Goal: Task Accomplishment & Management: Use online tool/utility

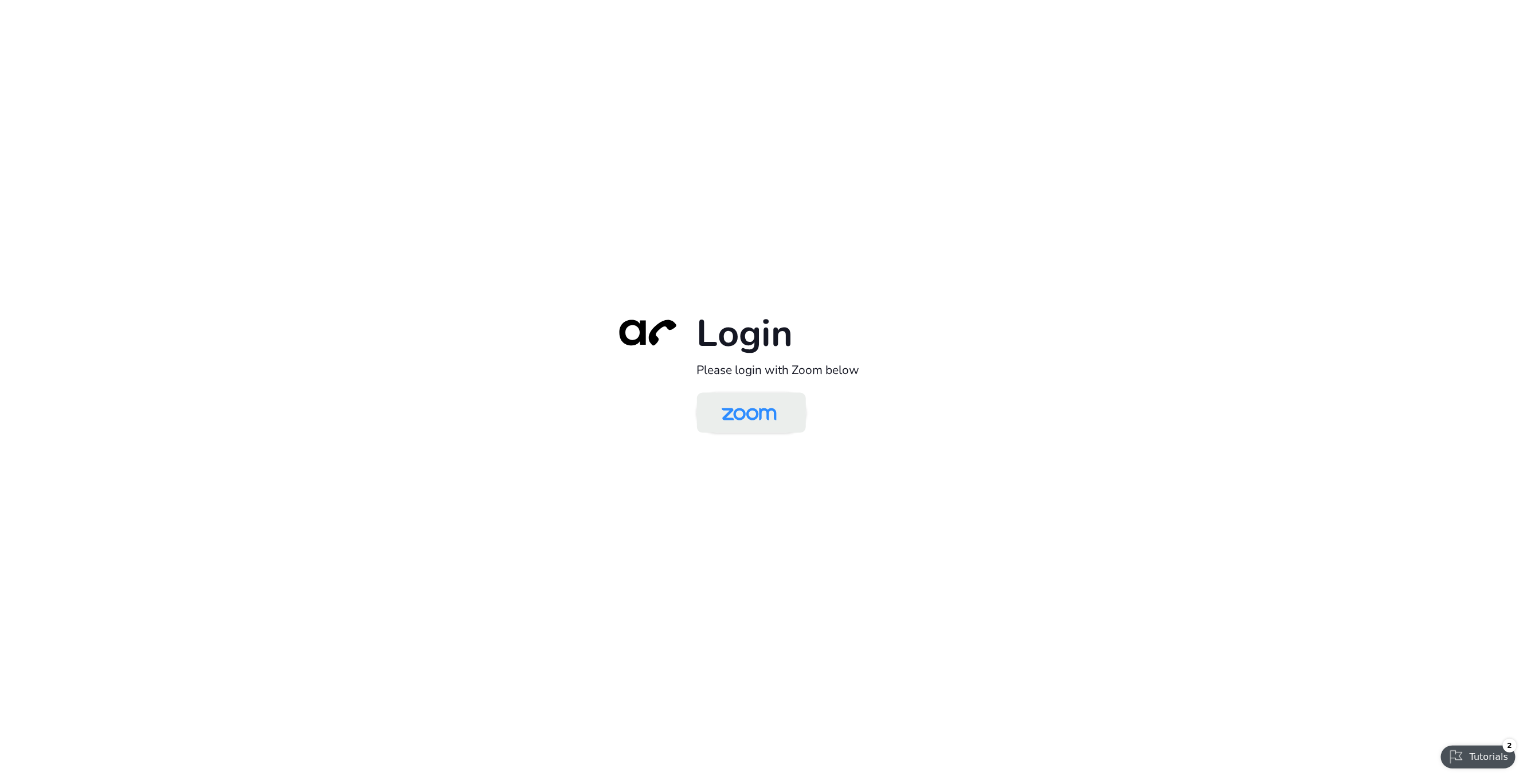
click at [801, 414] on link at bounding box center [751, 413] width 109 height 40
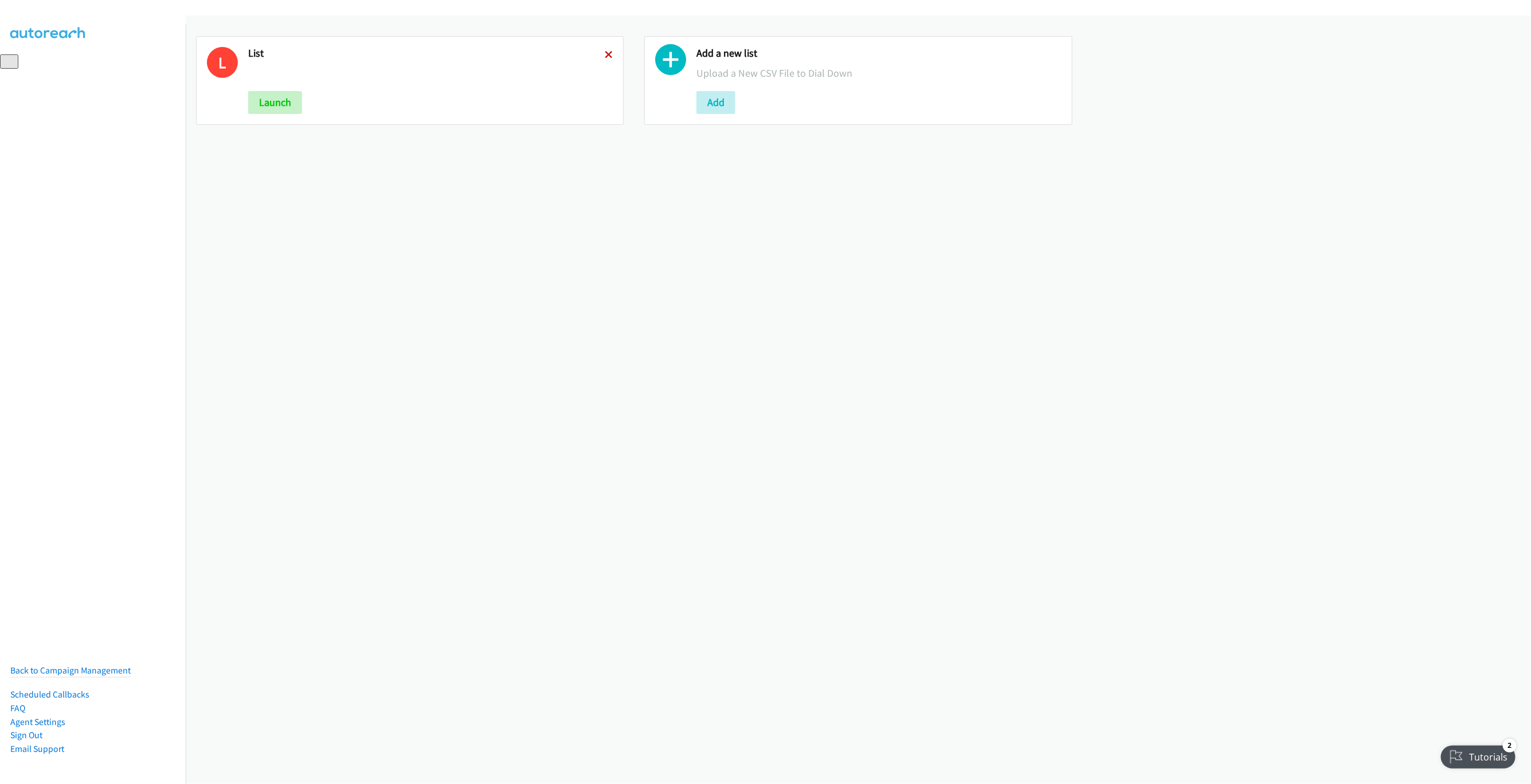
click at [605, 56] on icon at bounding box center [608, 56] width 8 height 8
click at [266, 113] on button "Add" at bounding box center [268, 102] width 39 height 23
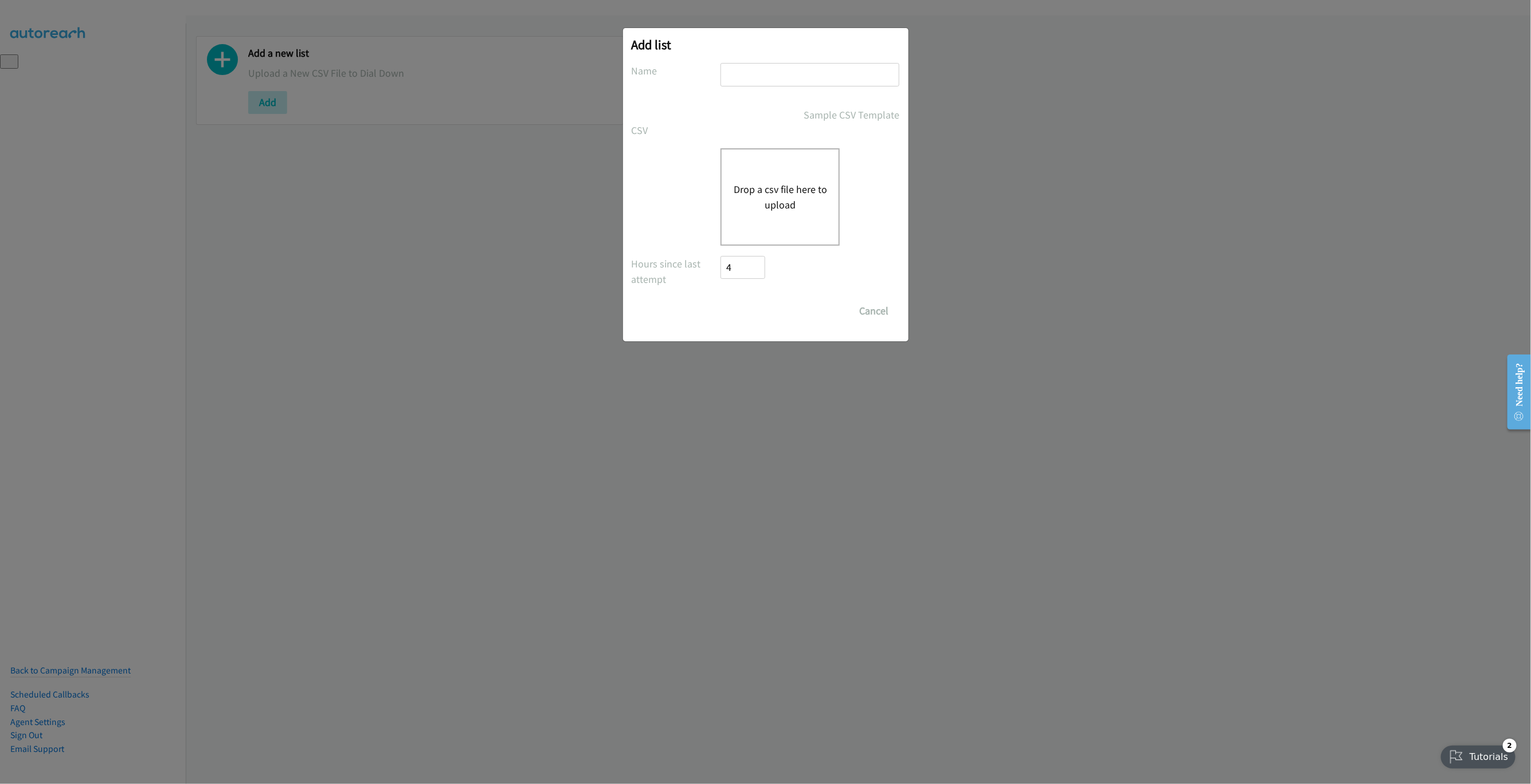
click at [844, 82] on input "text" at bounding box center [809, 75] width 179 height 24
type input "New List"
click at [792, 174] on div "Drop a csv file here to upload" at bounding box center [780, 197] width 119 height 97
click at [791, 205] on button "Drop a csv file here to upload" at bounding box center [781, 197] width 94 height 31
click at [781, 196] on button "Drop a csv file here to upload" at bounding box center [781, 197] width 94 height 31
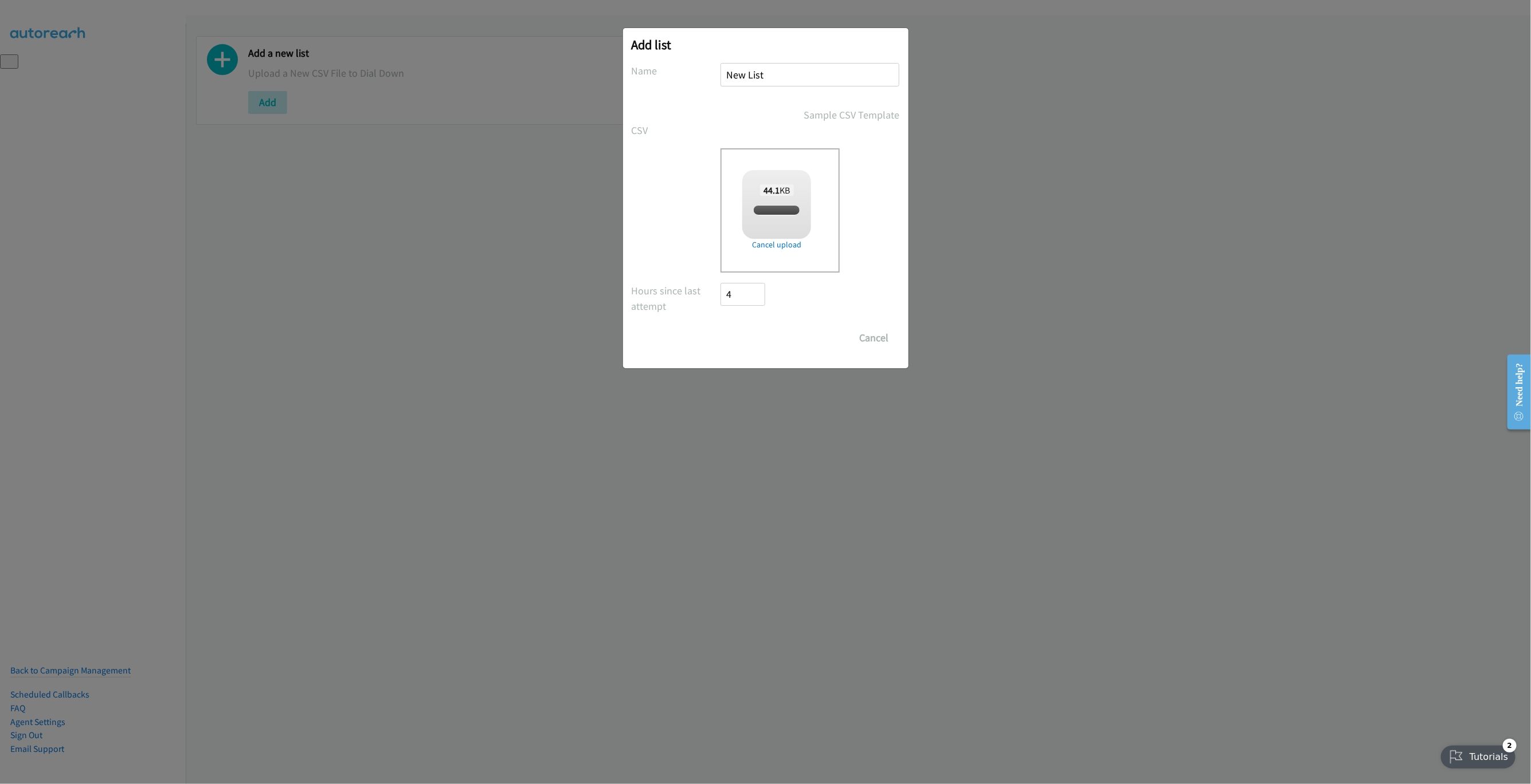
checkbox input "true"
click at [729, 331] on input "Save List" at bounding box center [751, 337] width 60 height 23
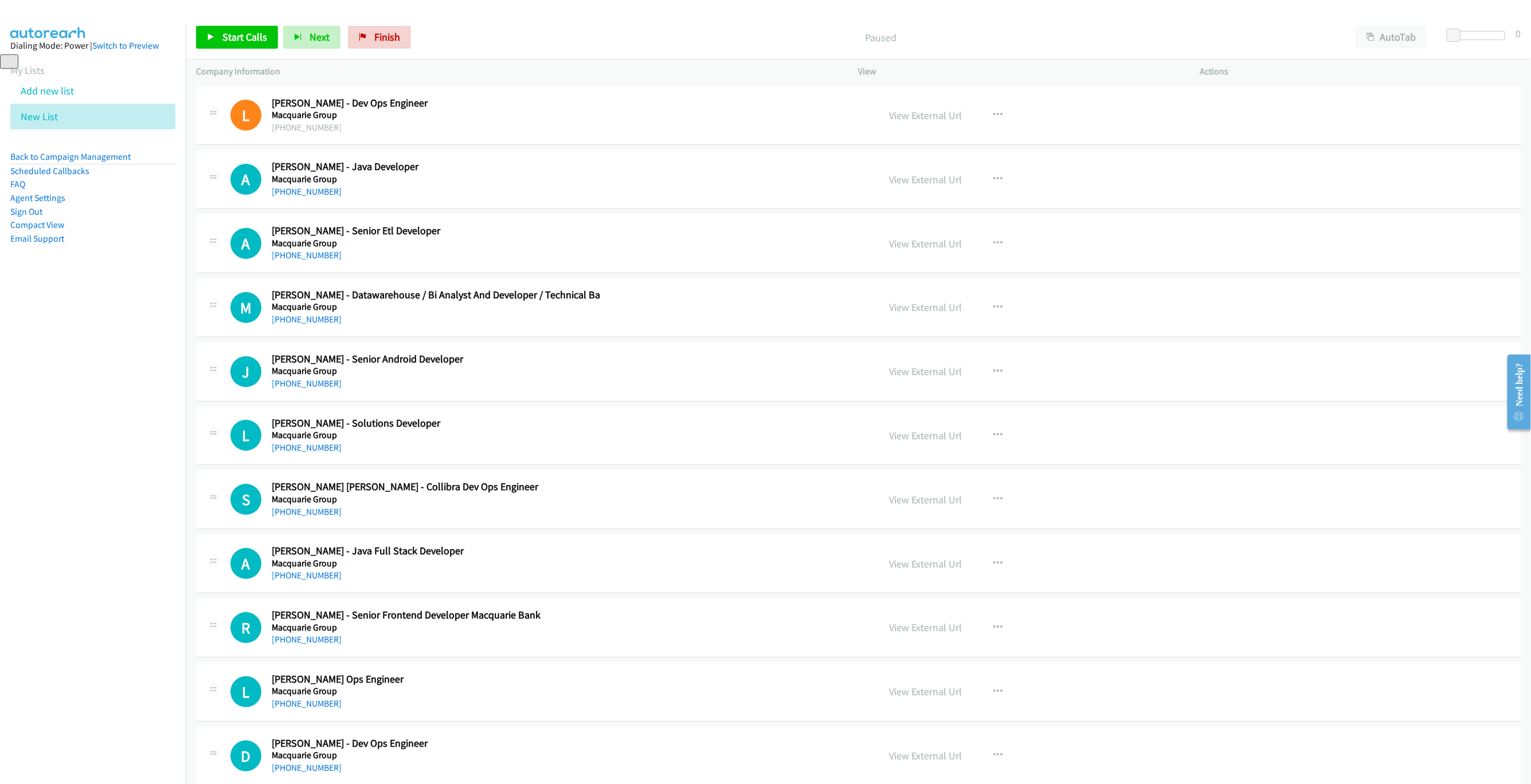
drag, startPoint x: 597, startPoint y: 241, endPoint x: 874, endPoint y: 218, distance: 278.0
click at [932, 237] on link "View External Url" at bounding box center [926, 244] width 73 height 13
click at [220, 28] on link "Start Calls" at bounding box center [237, 37] width 82 height 23
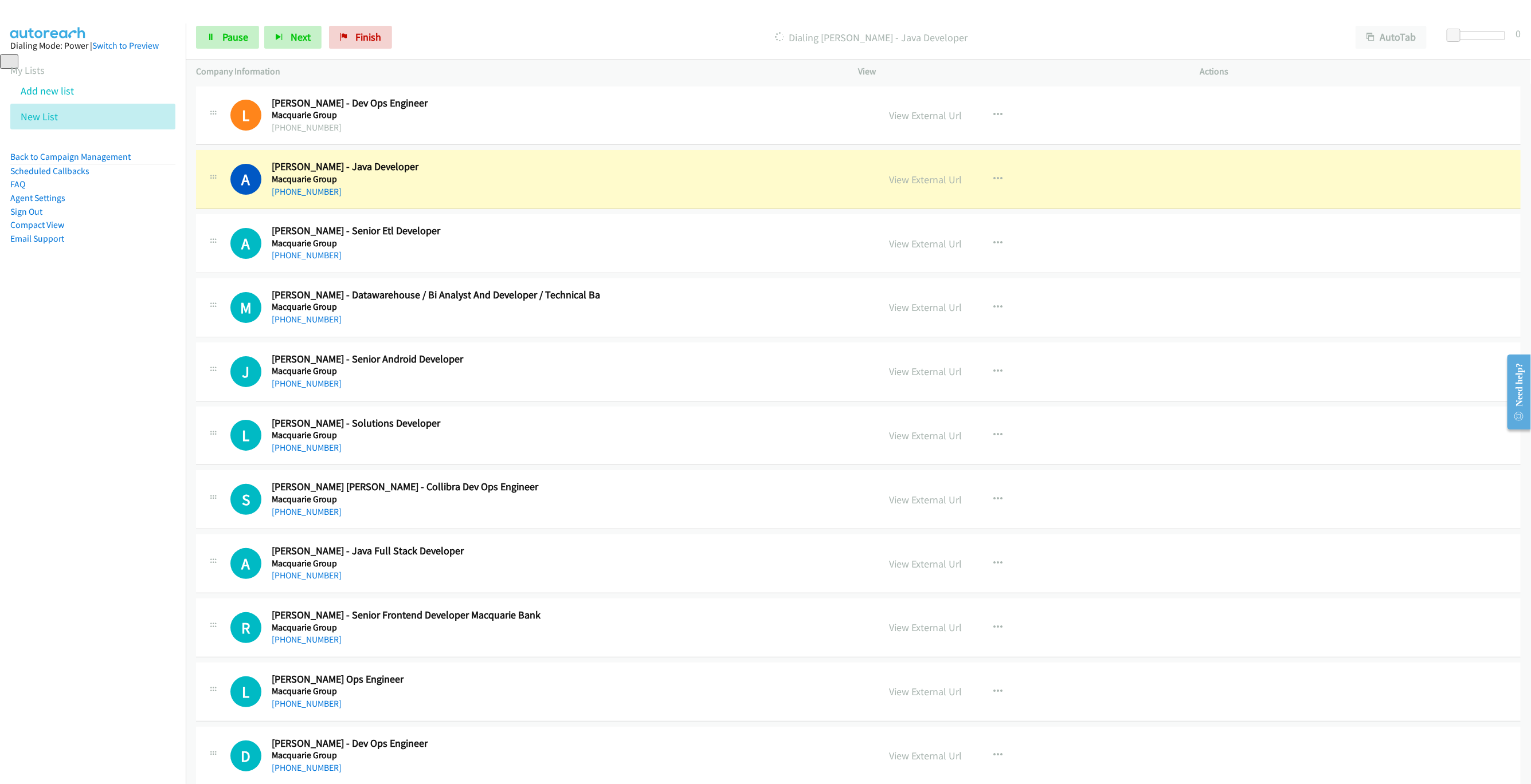
click at [794, 179] on div "A Callback Scheduled Apoorva Balasubramanian - Java Developer Macquarie Group A…" at bounding box center [550, 179] width 639 height 38
click at [943, 179] on link "View External Url" at bounding box center [926, 180] width 73 height 13
click at [225, 45] on link "Pause" at bounding box center [228, 37] width 63 height 23
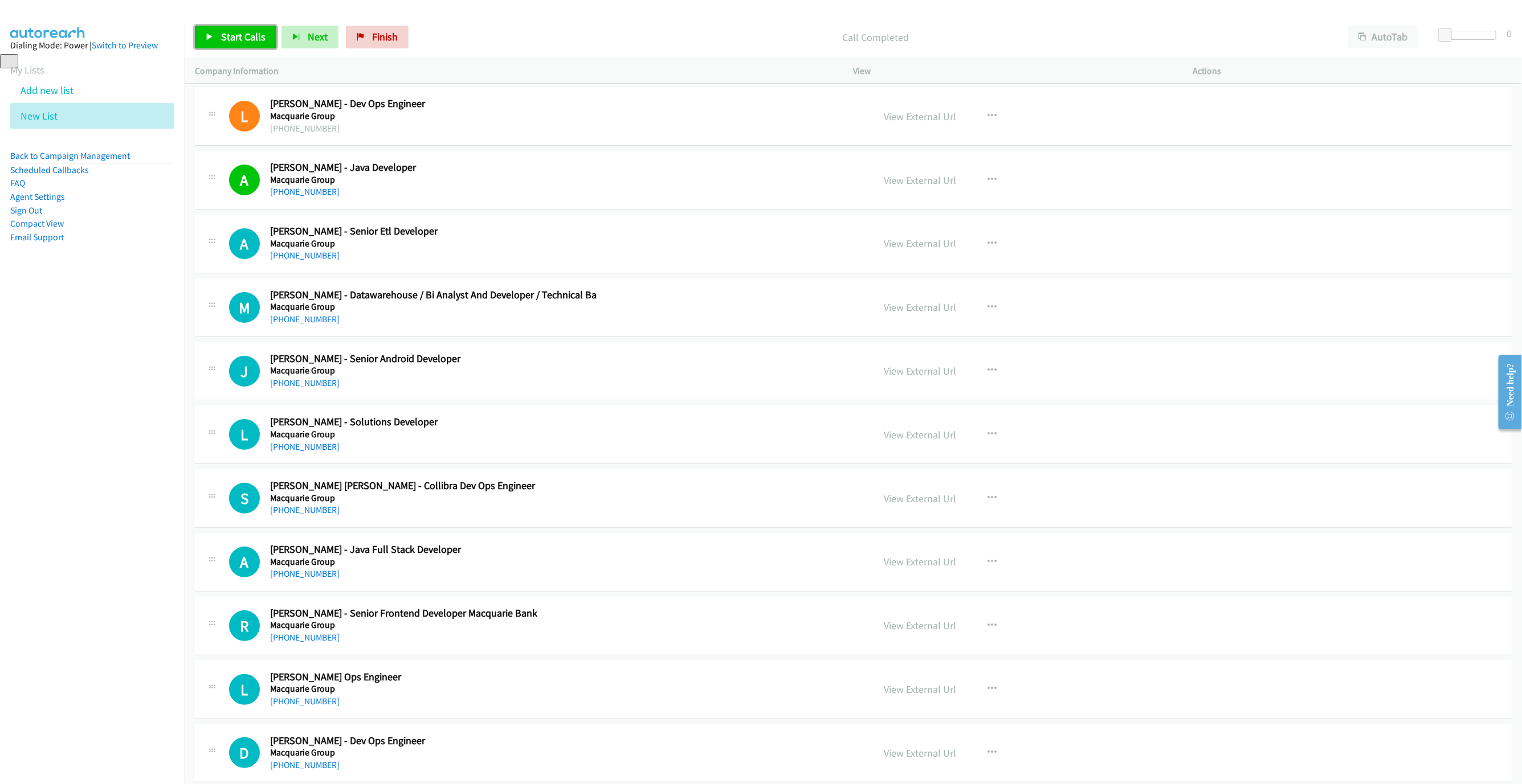
click at [226, 43] on span "Start Calls" at bounding box center [243, 36] width 44 height 13
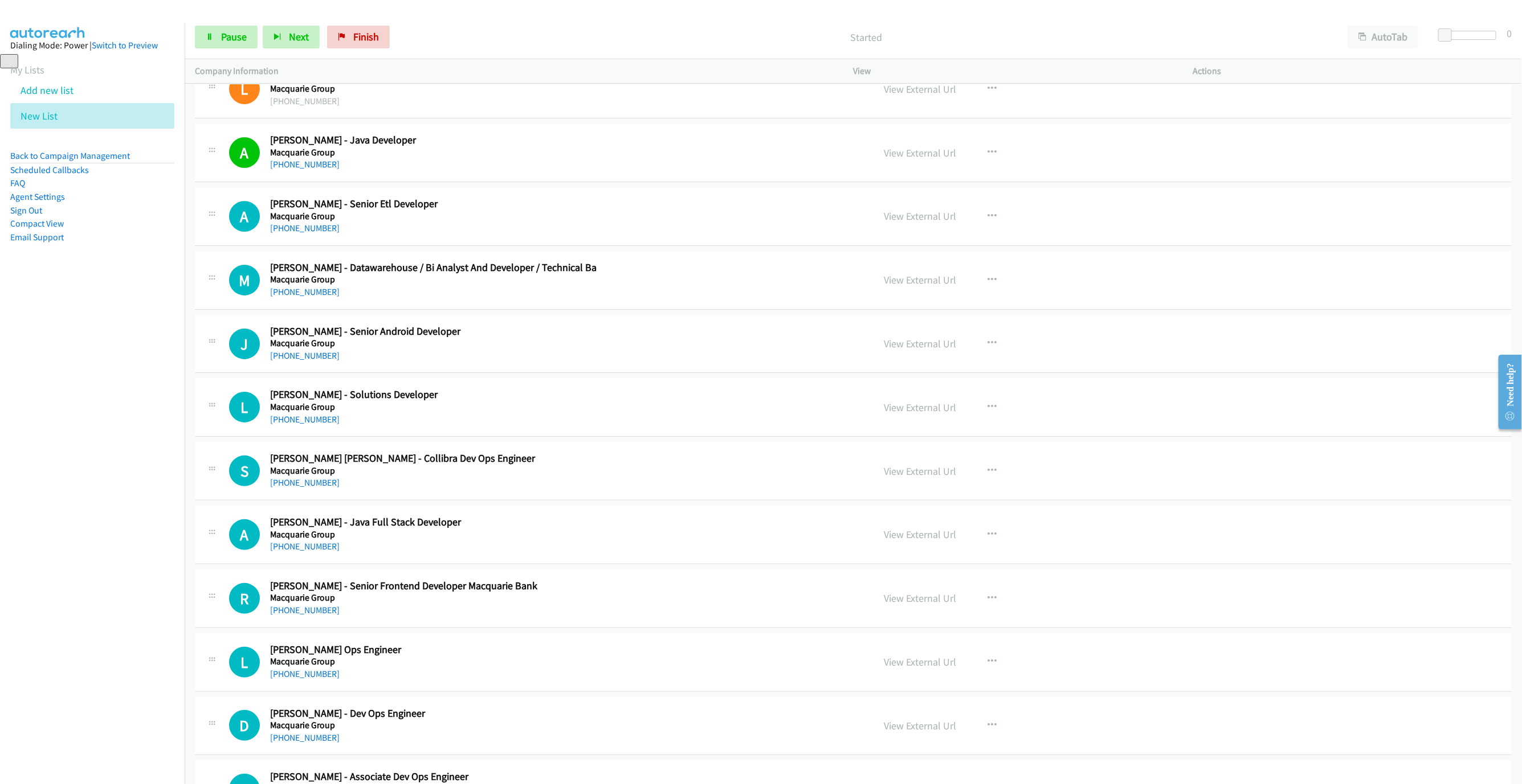
scroll to position [85, 0]
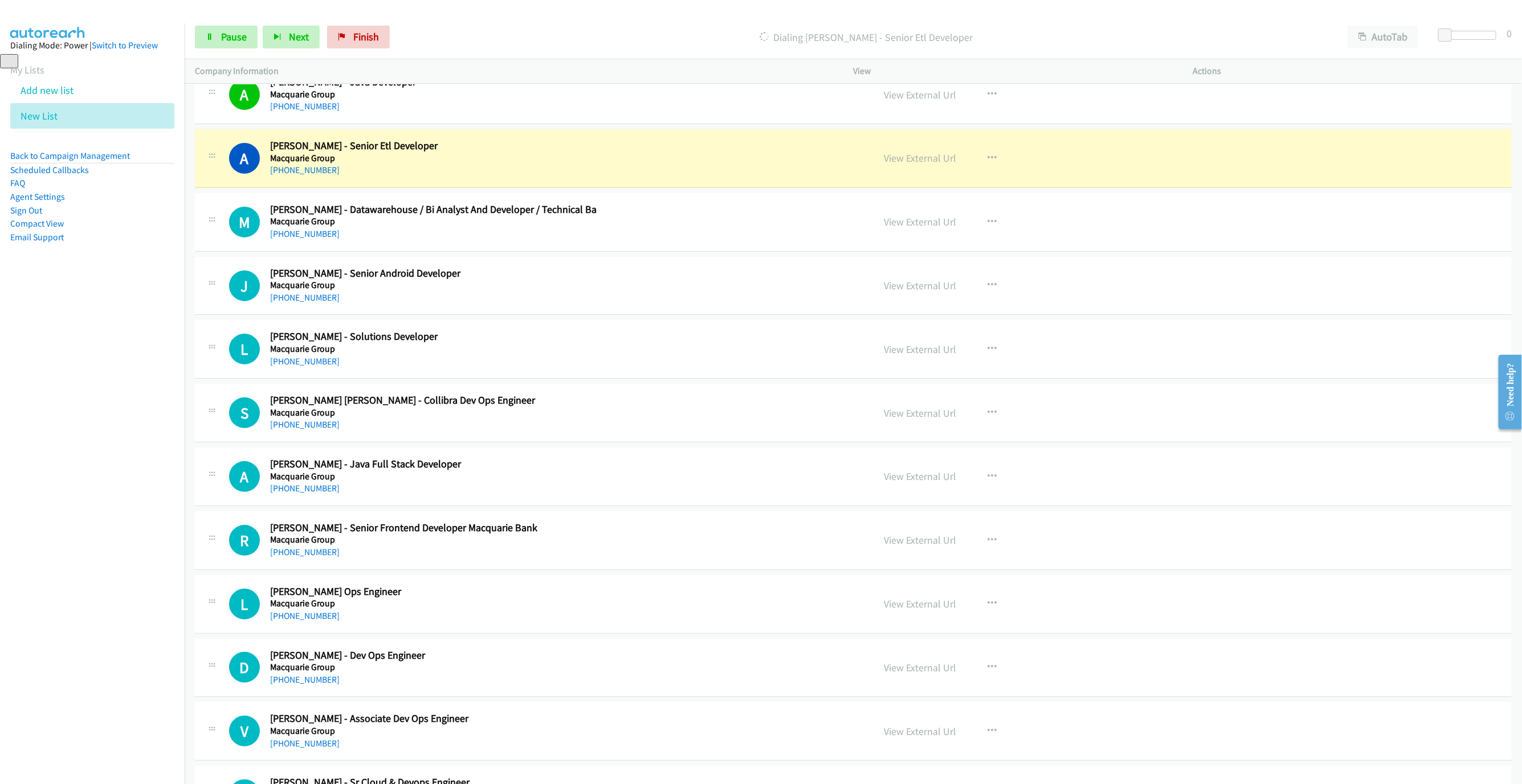
click at [738, 52] on div "Start Calls Pause Next Finish Dialing Andrew Churilov - Senior Etl Developer Au…" at bounding box center [853, 37] width 1337 height 44
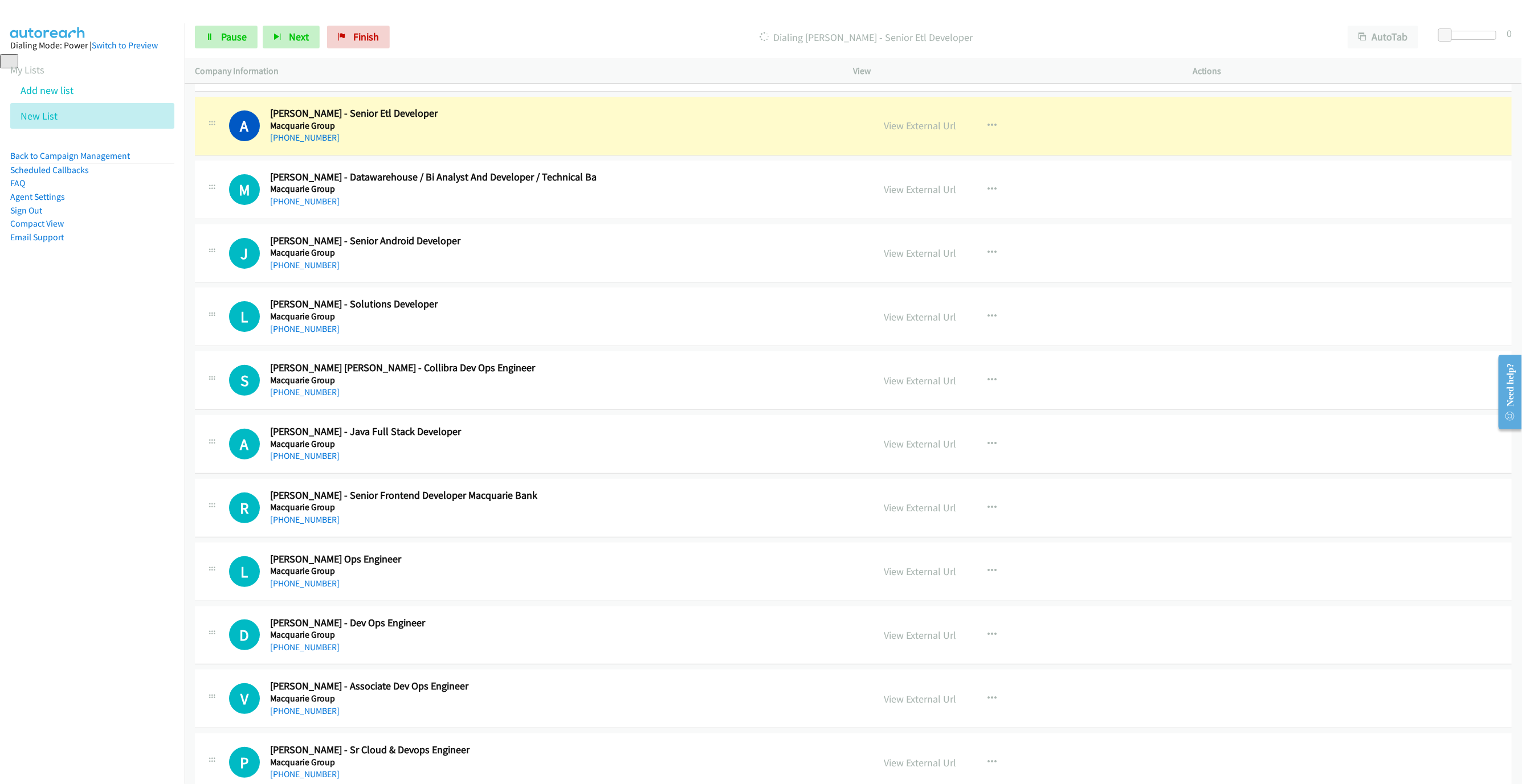
scroll to position [120, 0]
click at [899, 125] on link "View External Url" at bounding box center [920, 124] width 72 height 13
click at [240, 42] on span "Pause" at bounding box center [234, 36] width 25 height 13
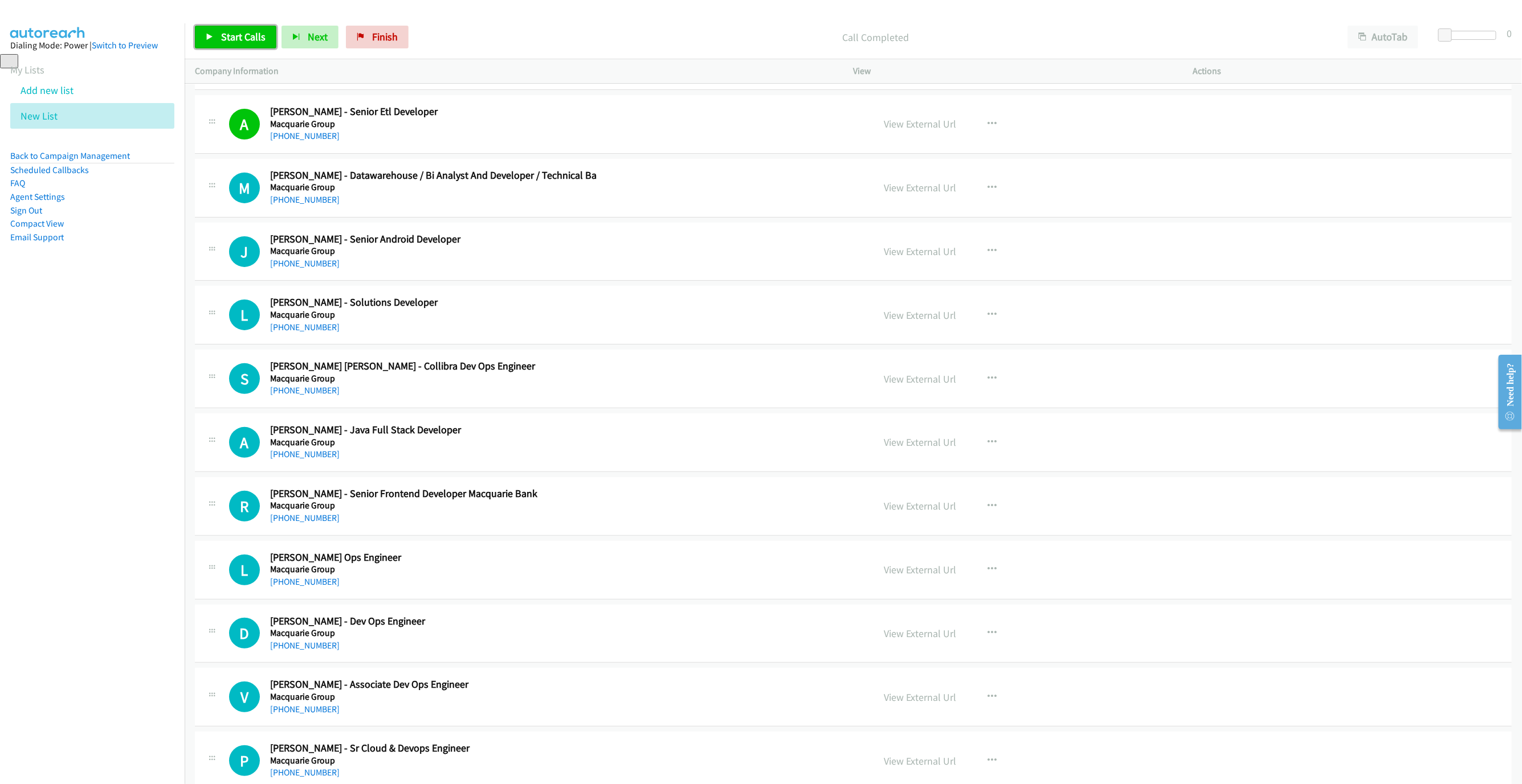
click at [243, 47] on link "Start Calls" at bounding box center [235, 36] width 81 height 23
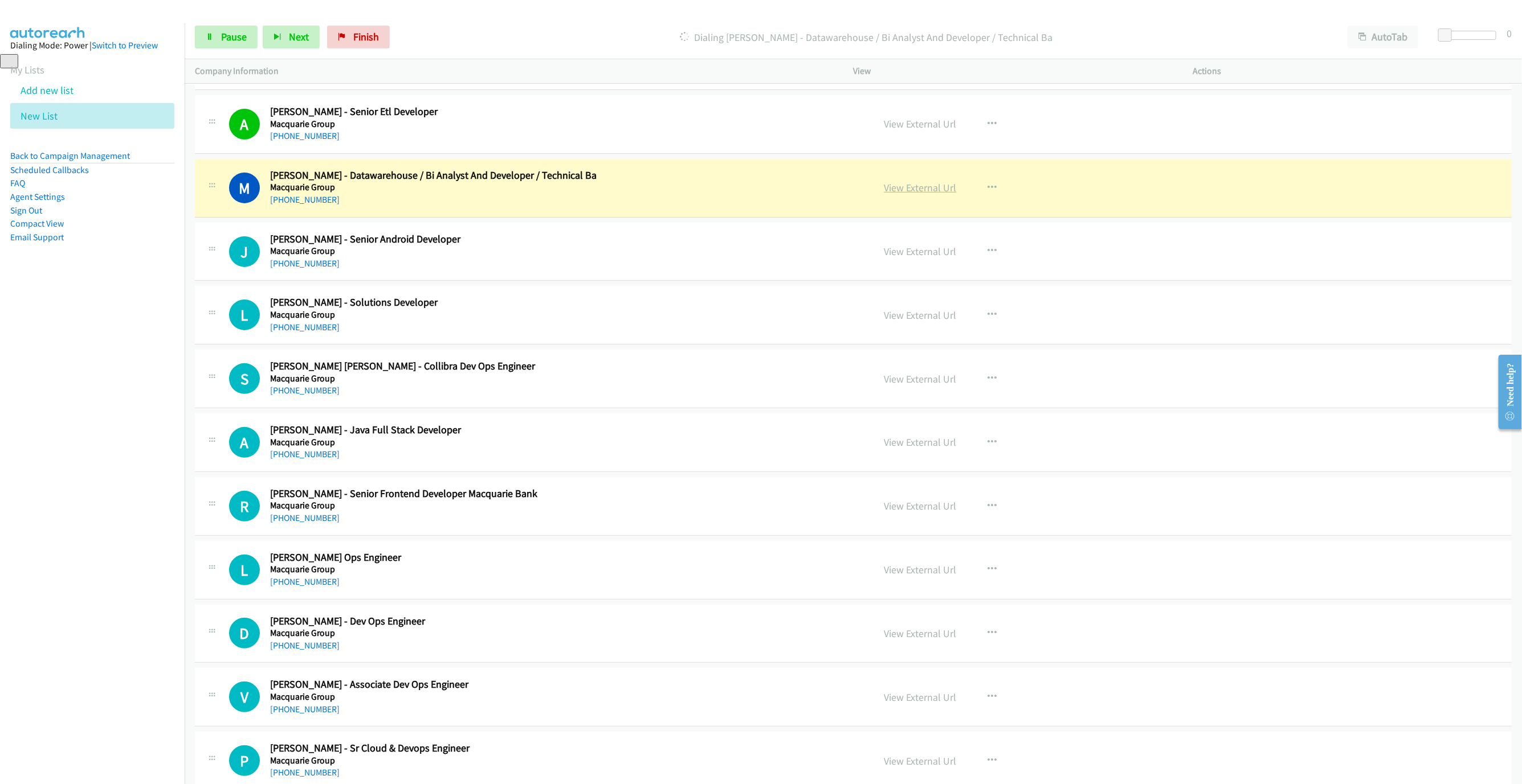
click at [903, 190] on link "View External Url" at bounding box center [920, 188] width 72 height 13
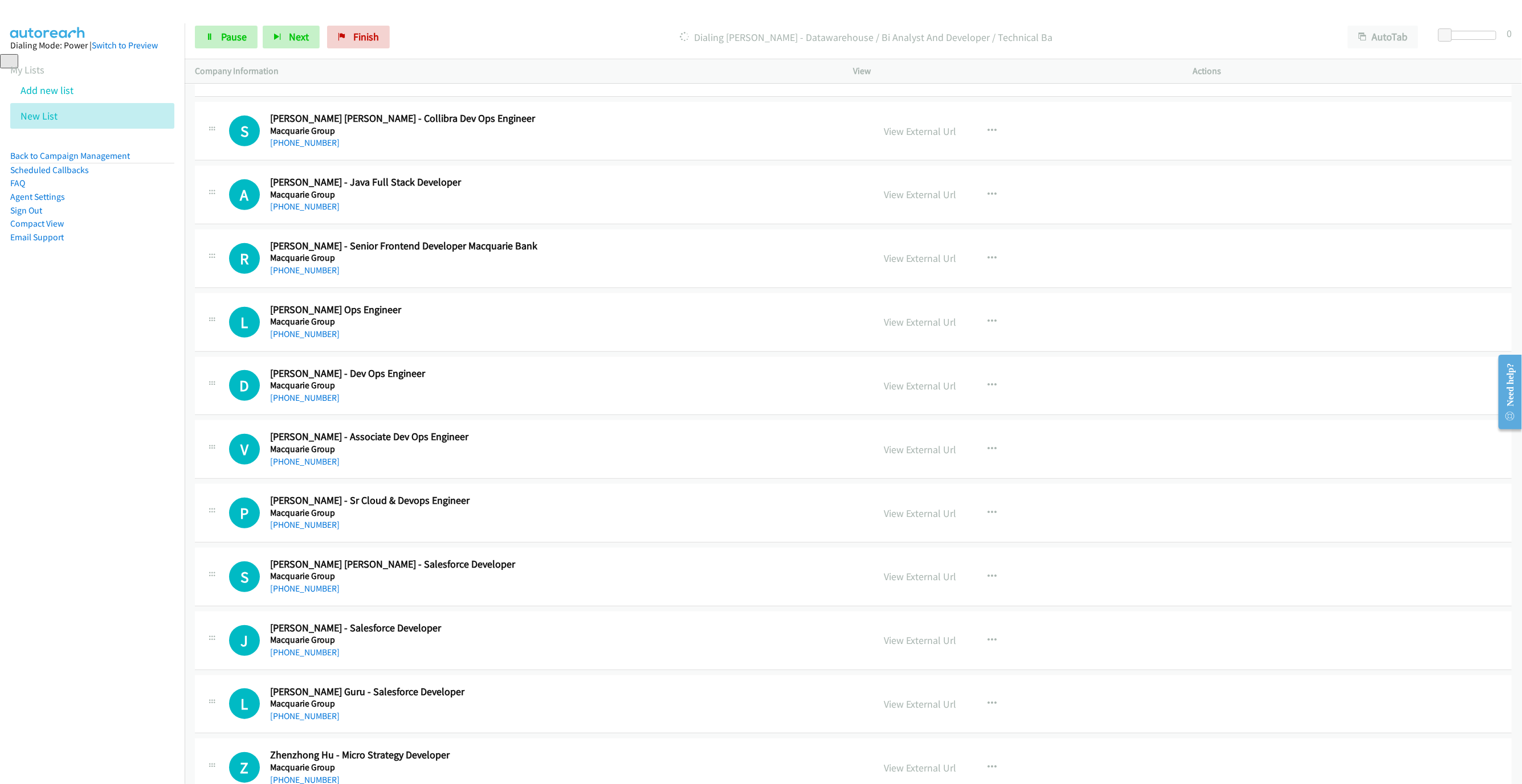
scroll to position [376, 0]
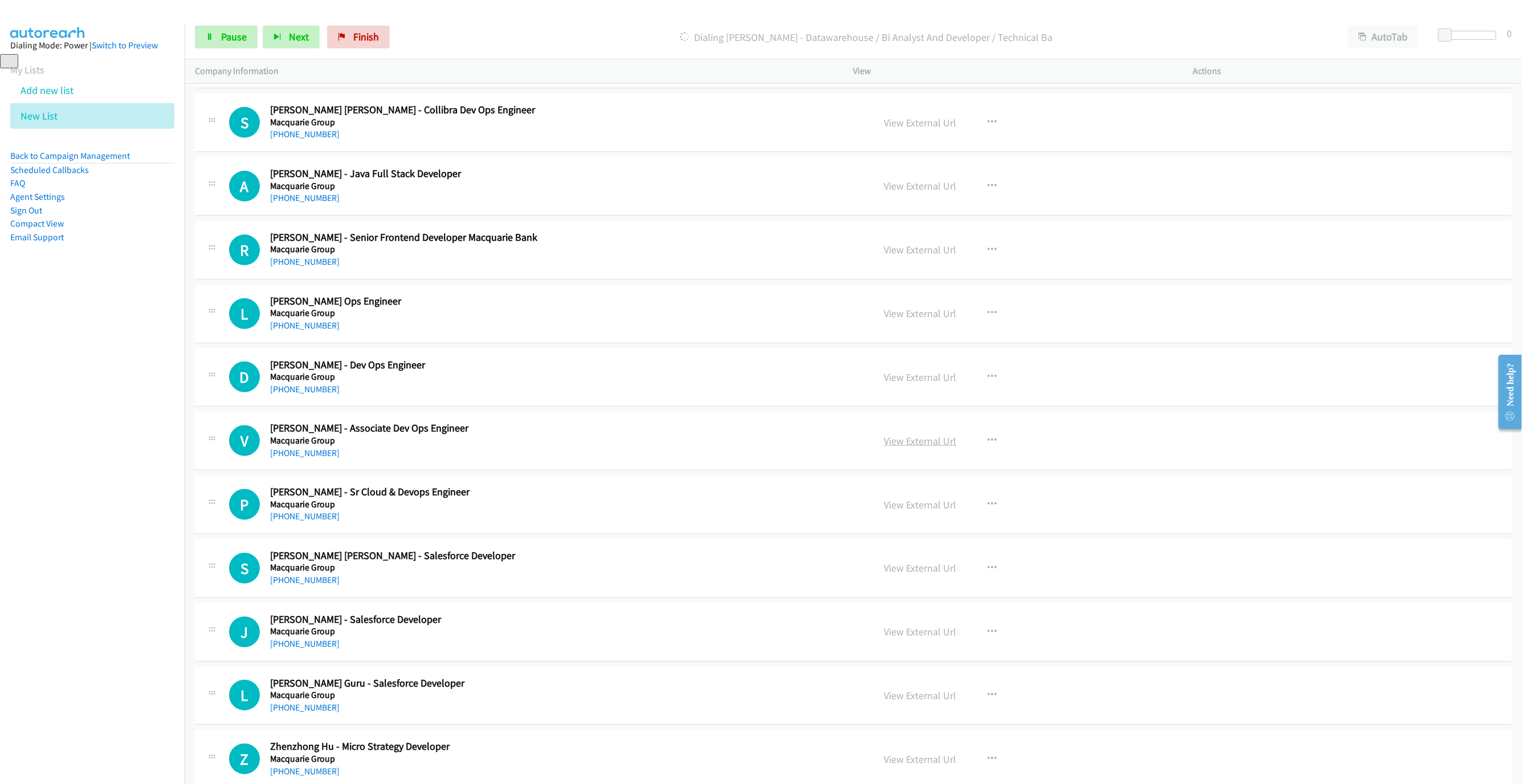
click at [926, 444] on link "View External Url" at bounding box center [920, 441] width 72 height 13
click at [228, 49] on div "Start Calls Pause Next Finish Dialing Mazhar Ali - Datawarehouse / Bi Analyst A…" at bounding box center [853, 37] width 1337 height 44
click at [229, 40] on span "Pause" at bounding box center [234, 36] width 25 height 13
click at [197, 31] on link "Start Calls" at bounding box center [235, 36] width 81 height 23
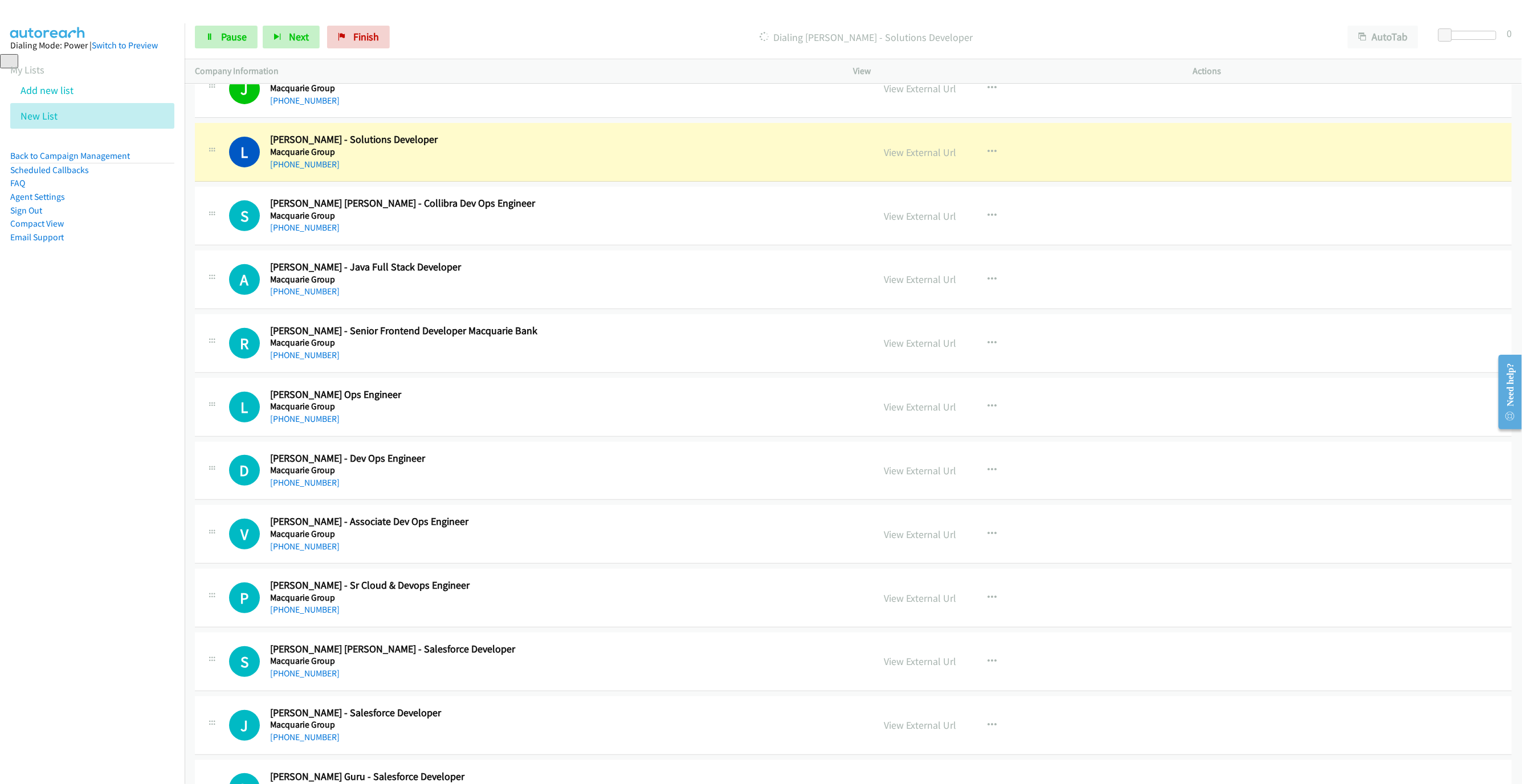
scroll to position [291, 0]
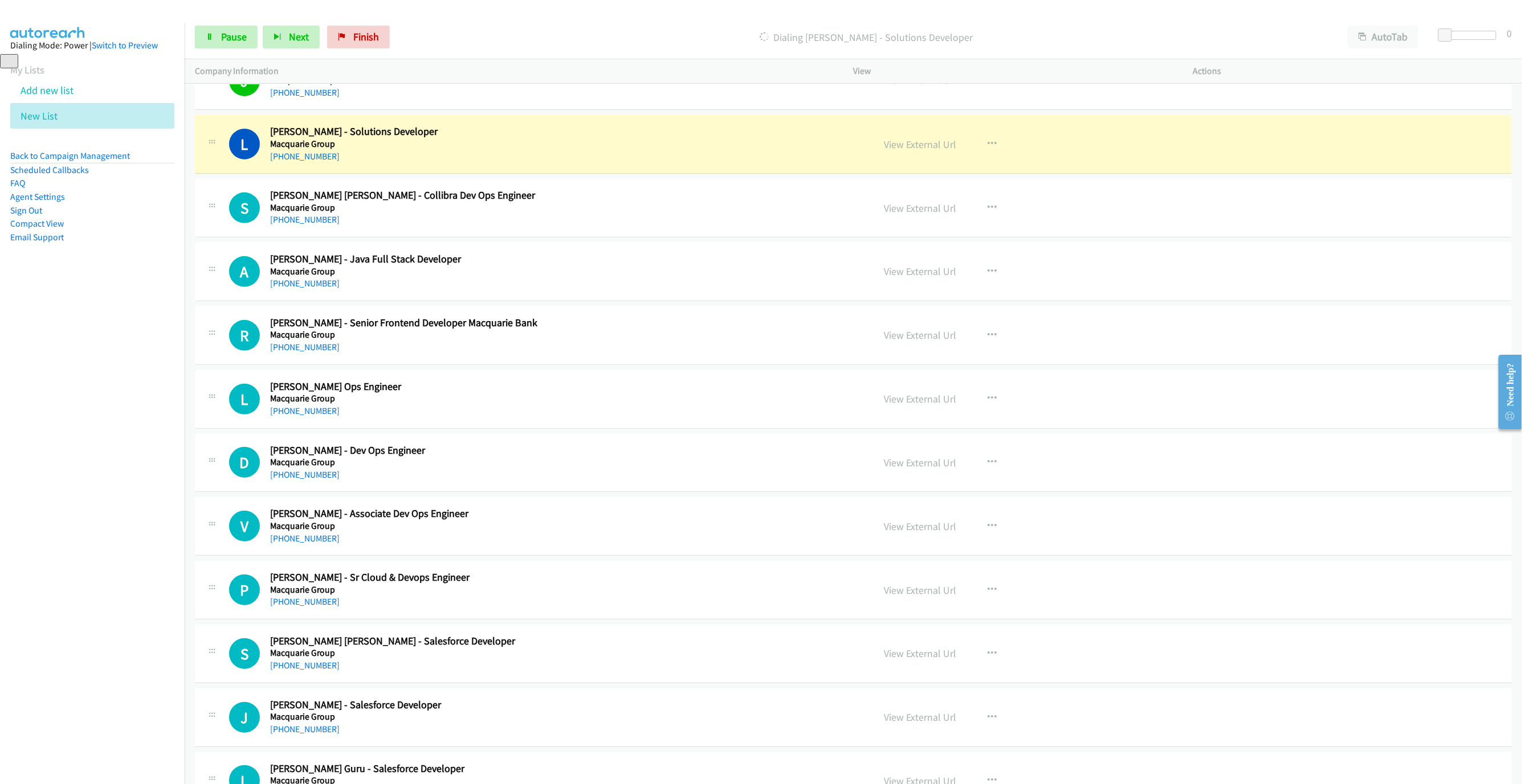
click at [628, 47] on div "Dialing Luke Russell - Solutions Developer" at bounding box center [866, 36] width 942 height 23
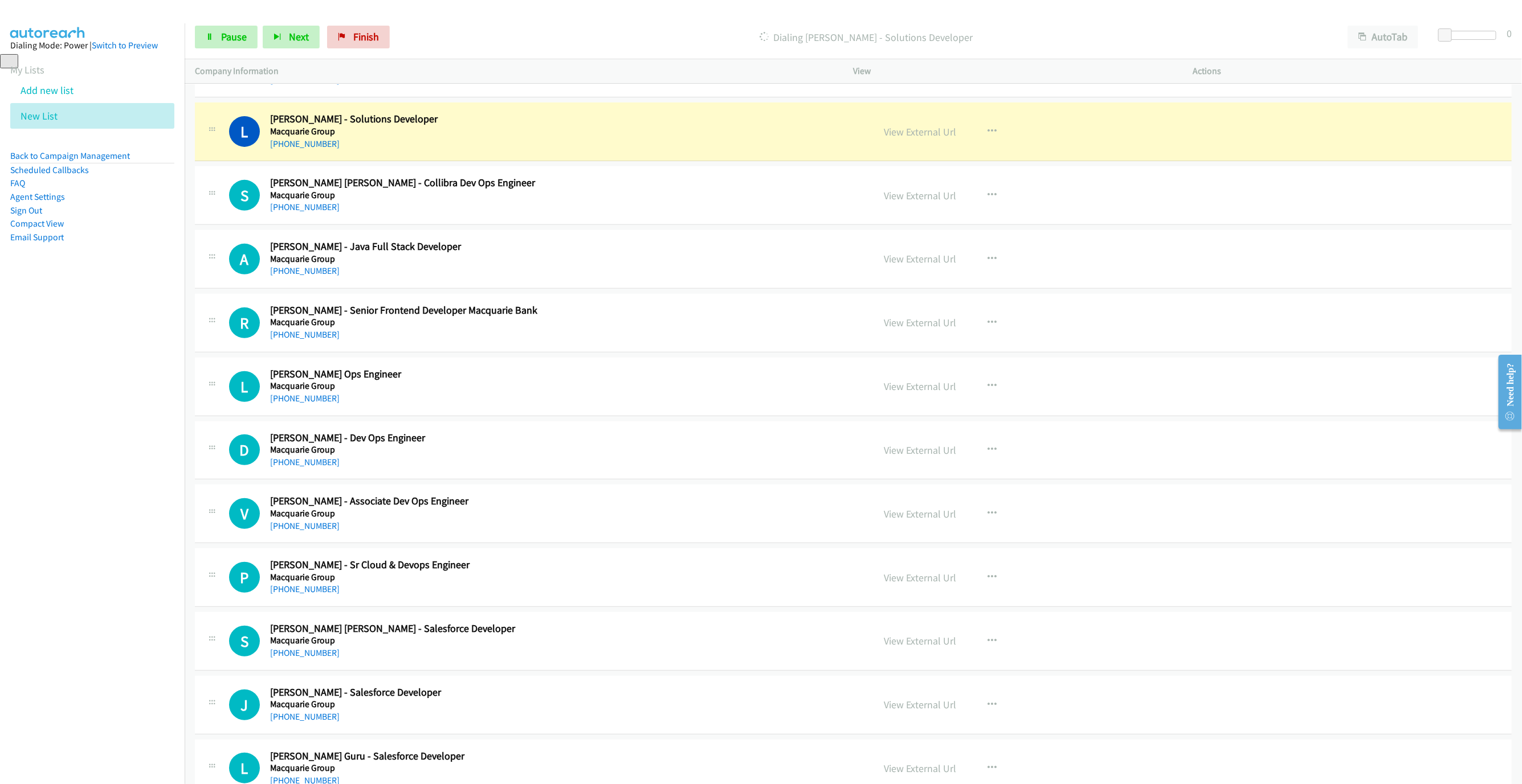
scroll to position [324, 0]
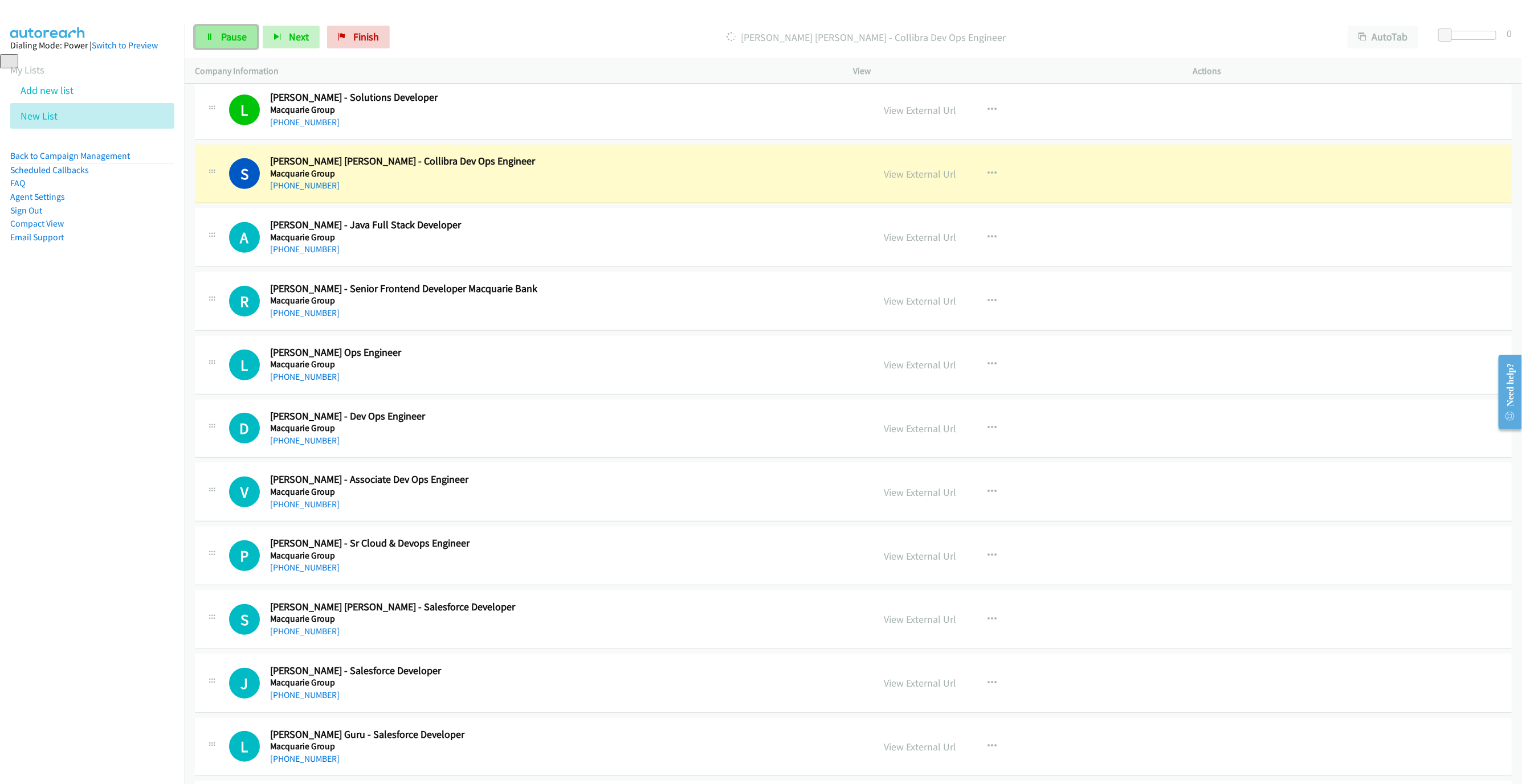
click at [226, 34] on span "Pause" at bounding box center [234, 36] width 25 height 13
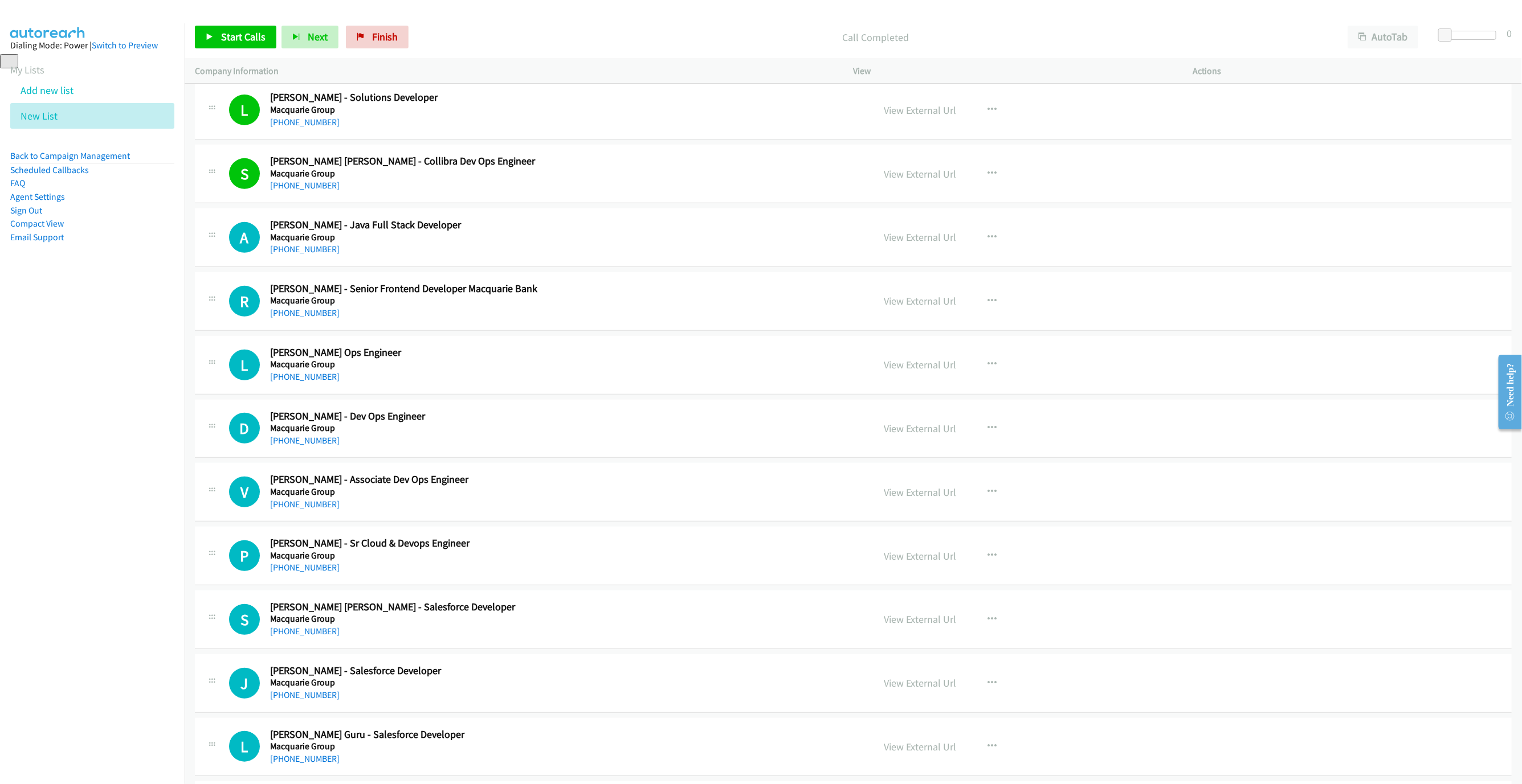
click at [231, 49] on div "Start Calls Pause Next Finish Call Completed AutoTab AutoTab 0" at bounding box center [853, 37] width 1337 height 44
click at [232, 40] on span "Start Calls" at bounding box center [243, 36] width 44 height 13
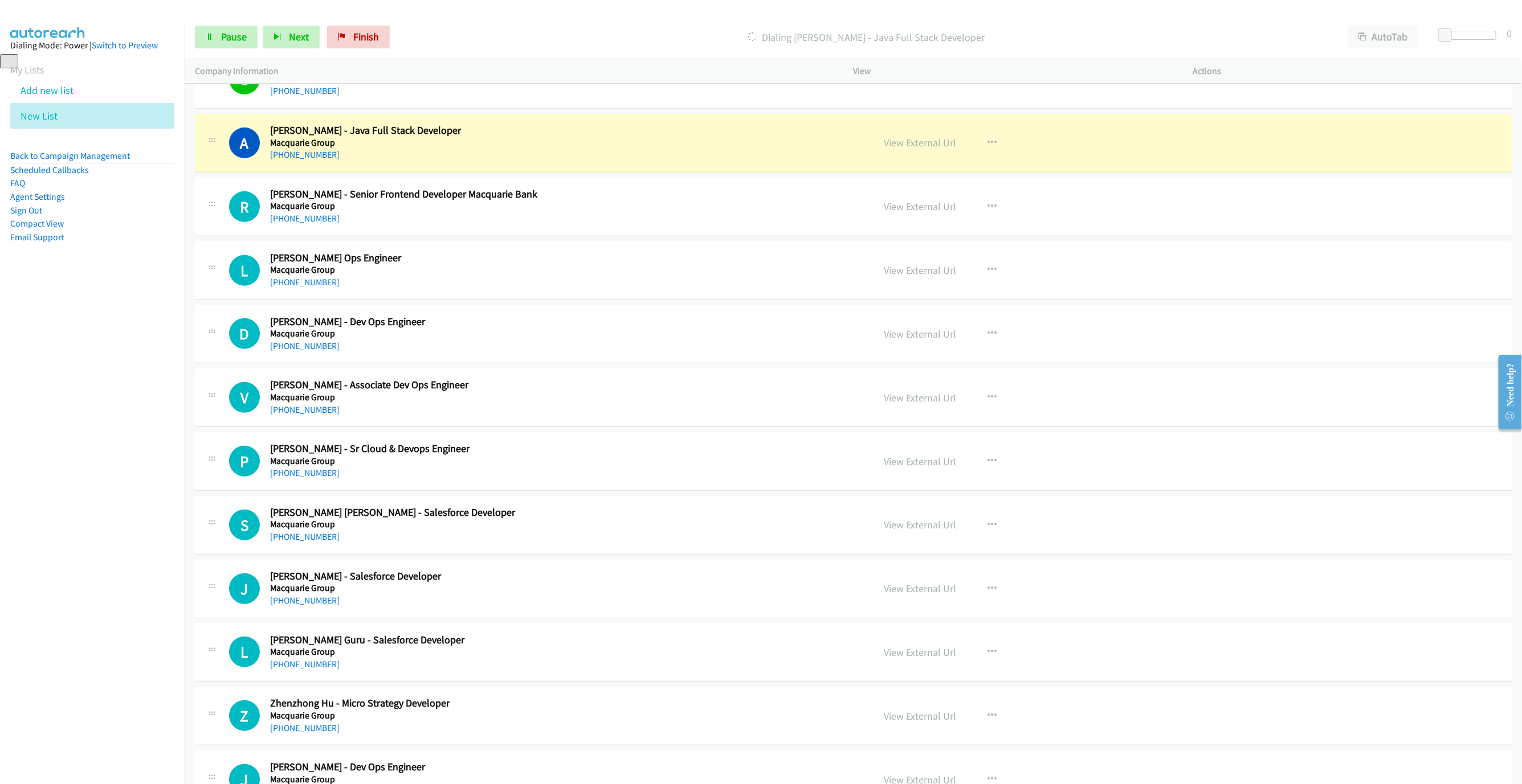
scroll to position [410, 0]
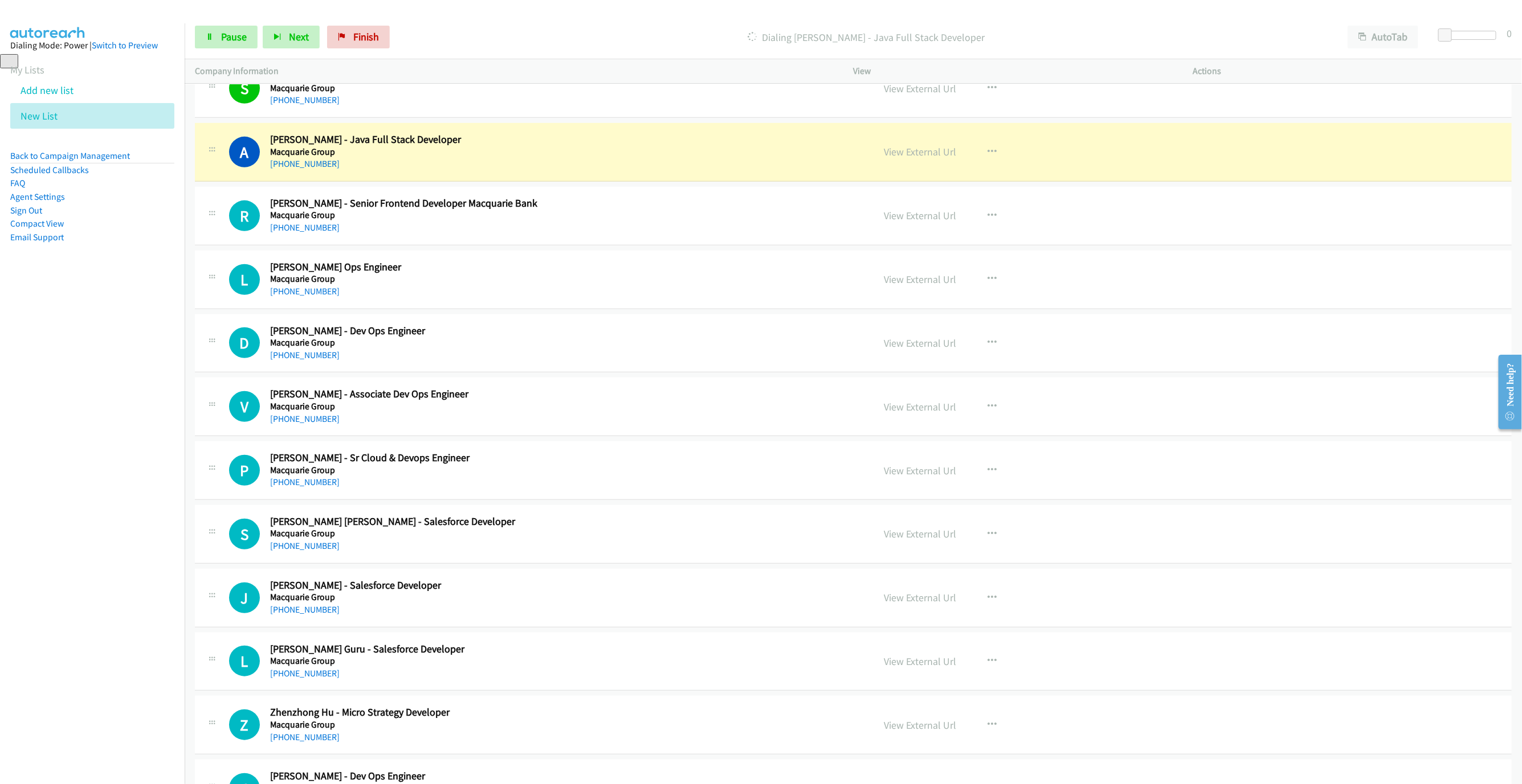
click at [811, 146] on div "A Callback Scheduled Alan Lin - Java Full Stack Developer Macquarie Group Austr…" at bounding box center [546, 152] width 635 height 38
click at [931, 154] on link "View External Url" at bounding box center [920, 151] width 72 height 13
click at [209, 38] on icon at bounding box center [209, 38] width 8 height 8
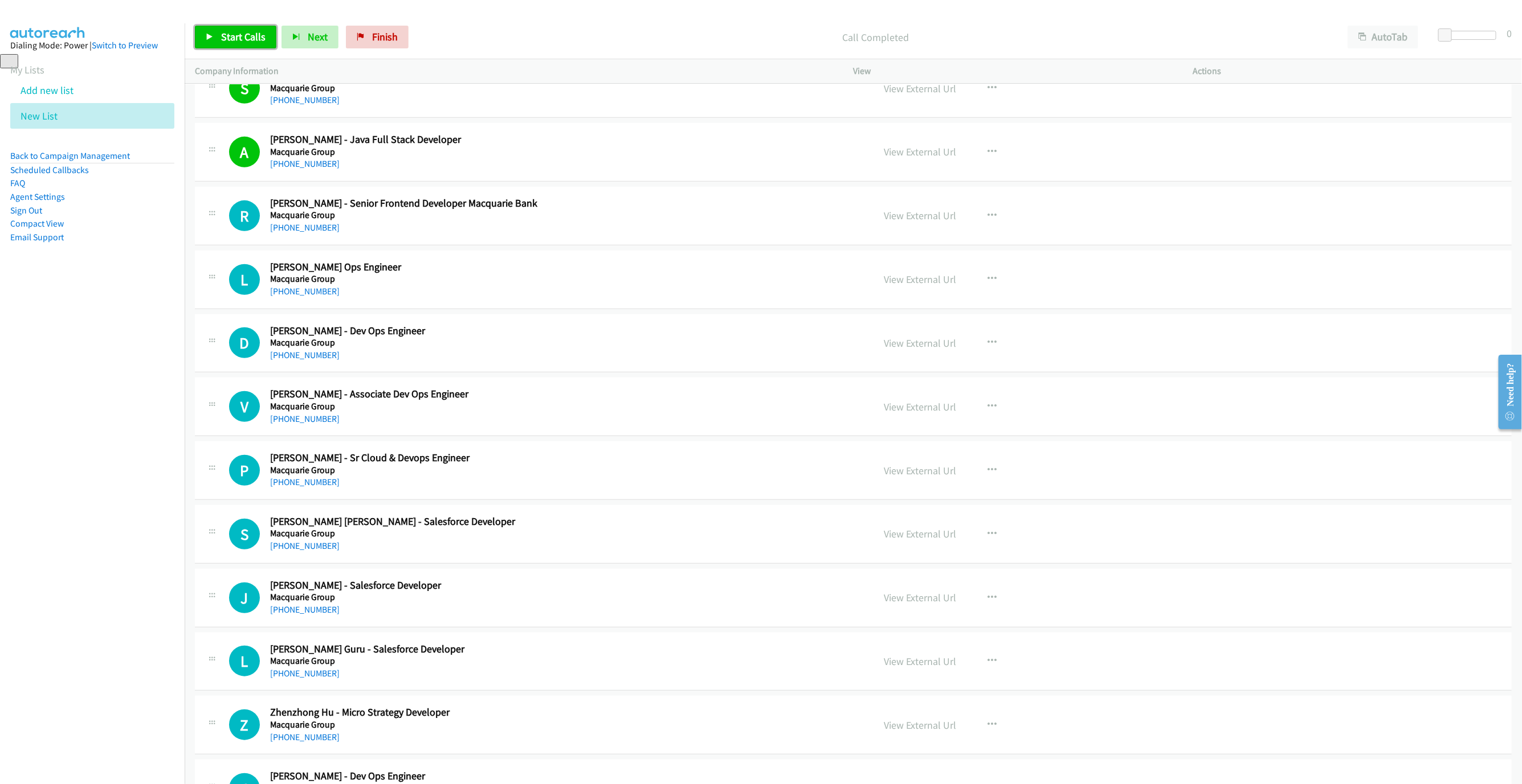
click at [209, 38] on icon at bounding box center [209, 38] width 8 height 8
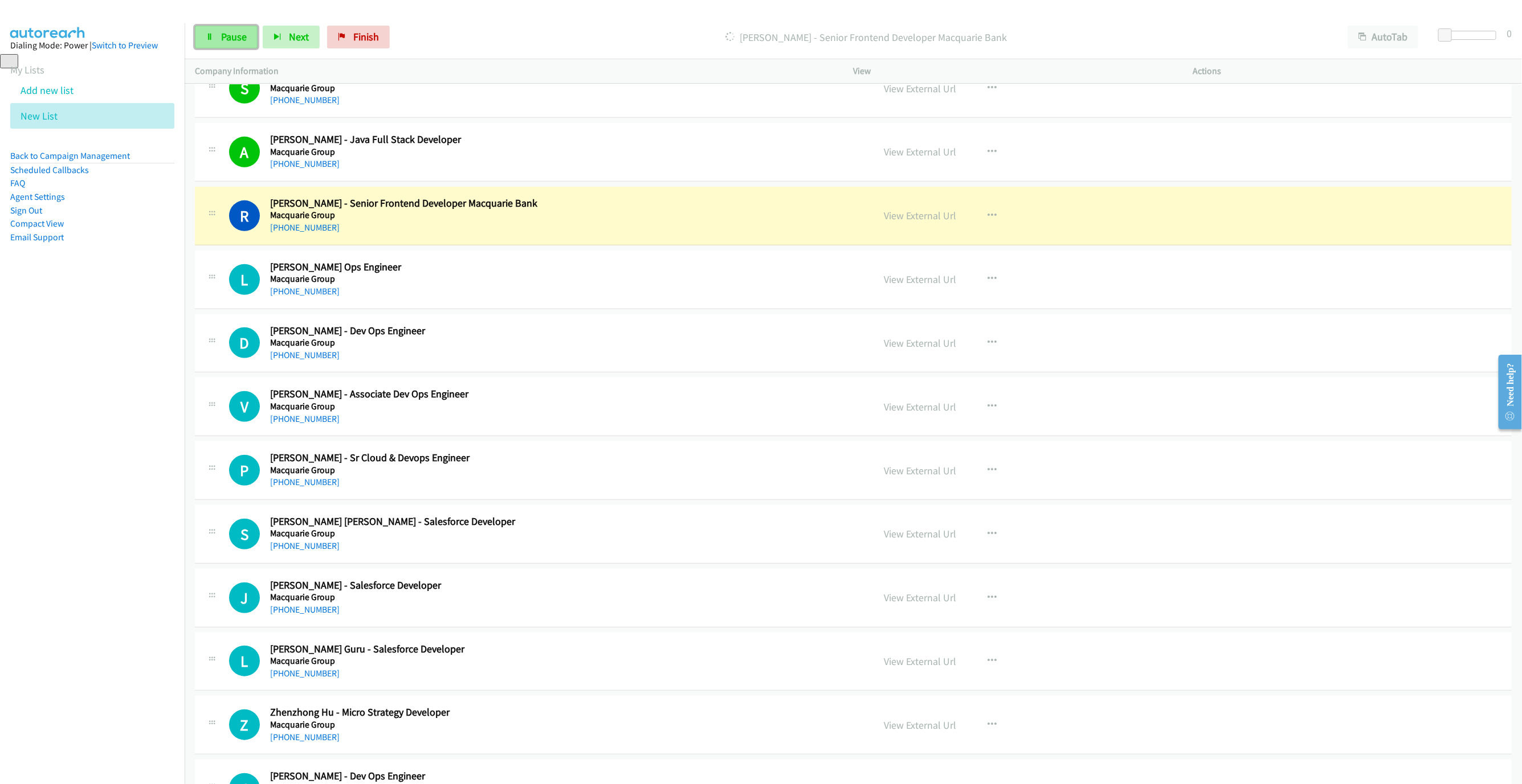
click at [209, 38] on icon at bounding box center [209, 38] width 8 height 8
click at [929, 218] on link "View External Url" at bounding box center [920, 216] width 72 height 13
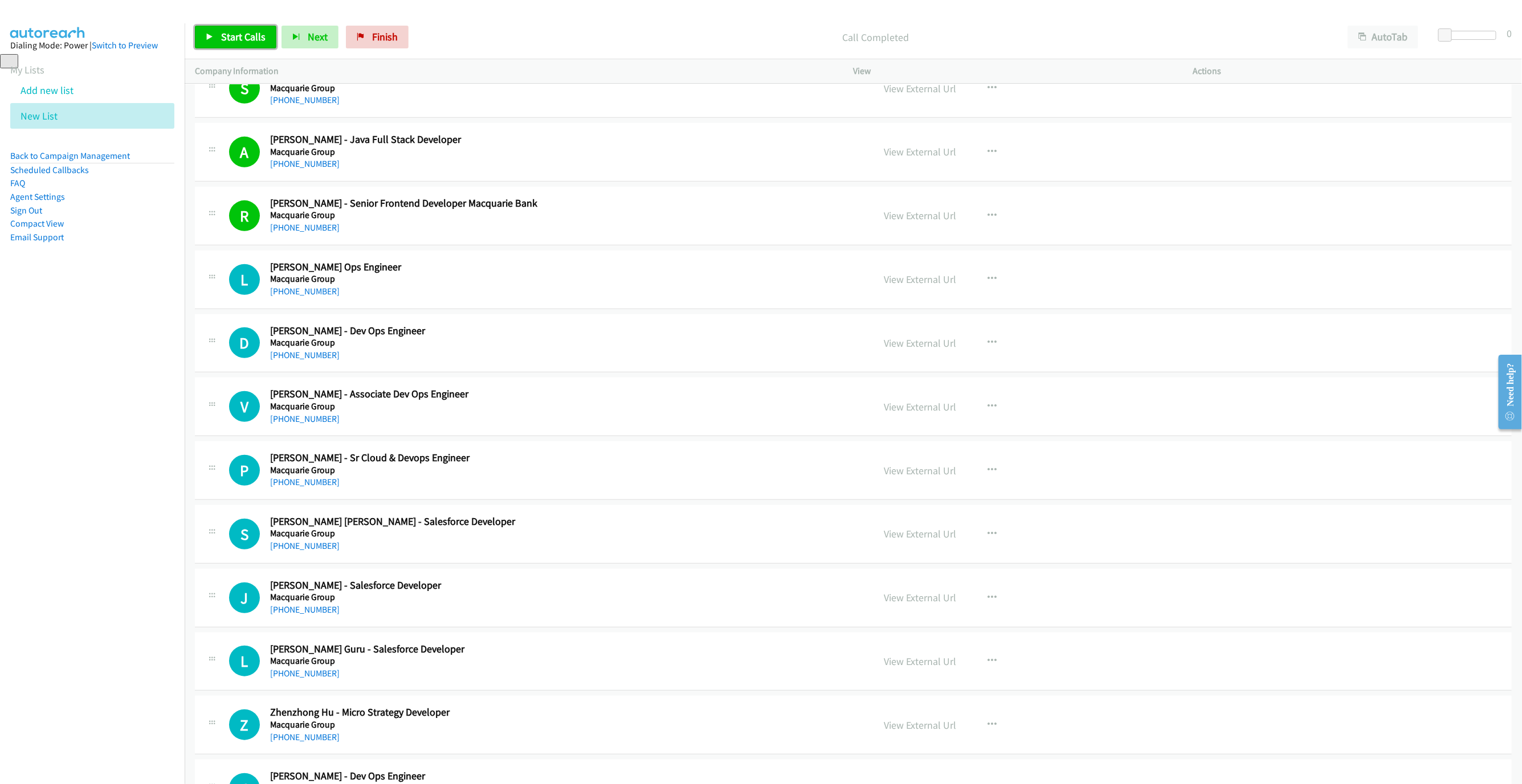
click at [243, 33] on span "Start Calls" at bounding box center [243, 36] width 44 height 13
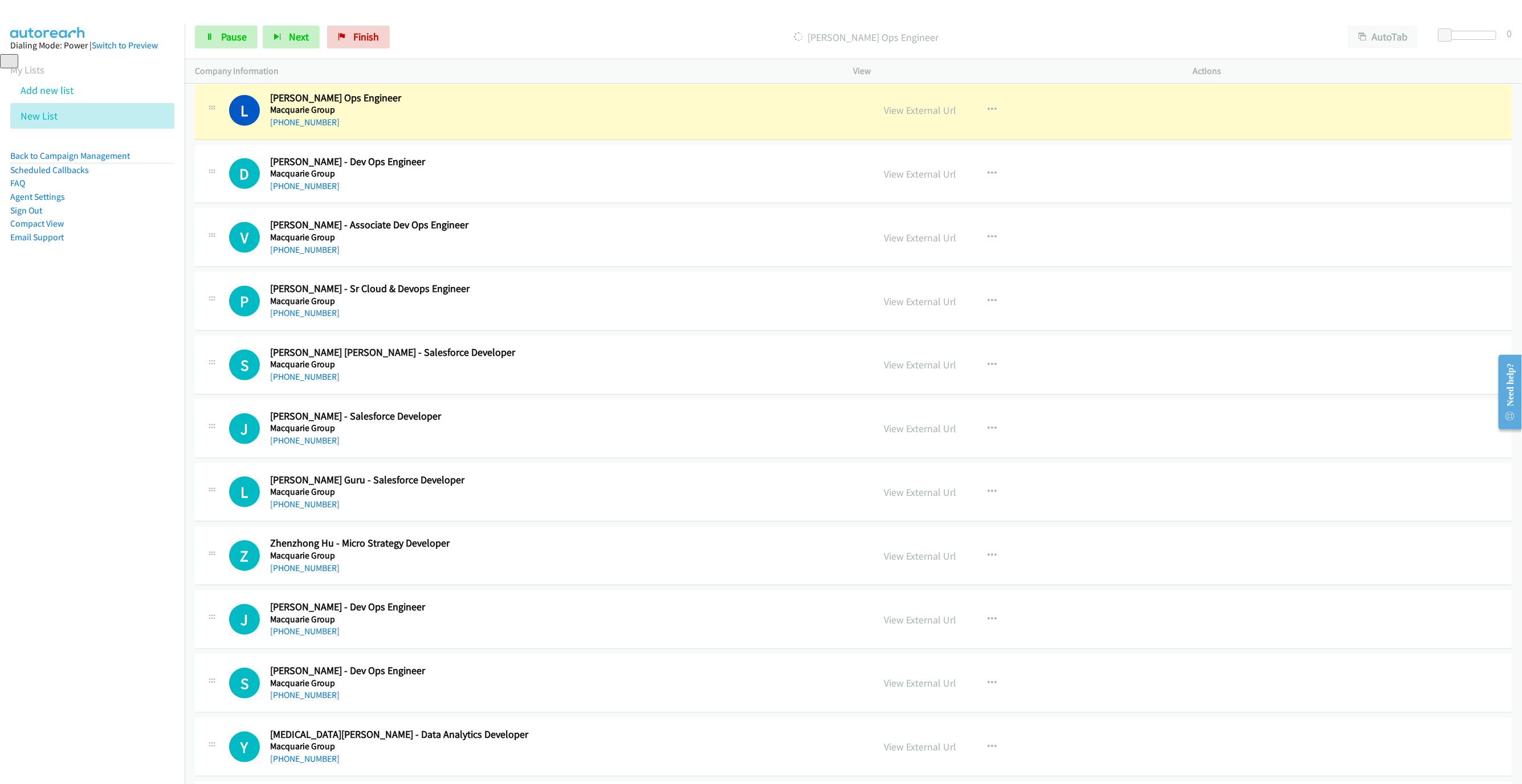
scroll to position [581, 0]
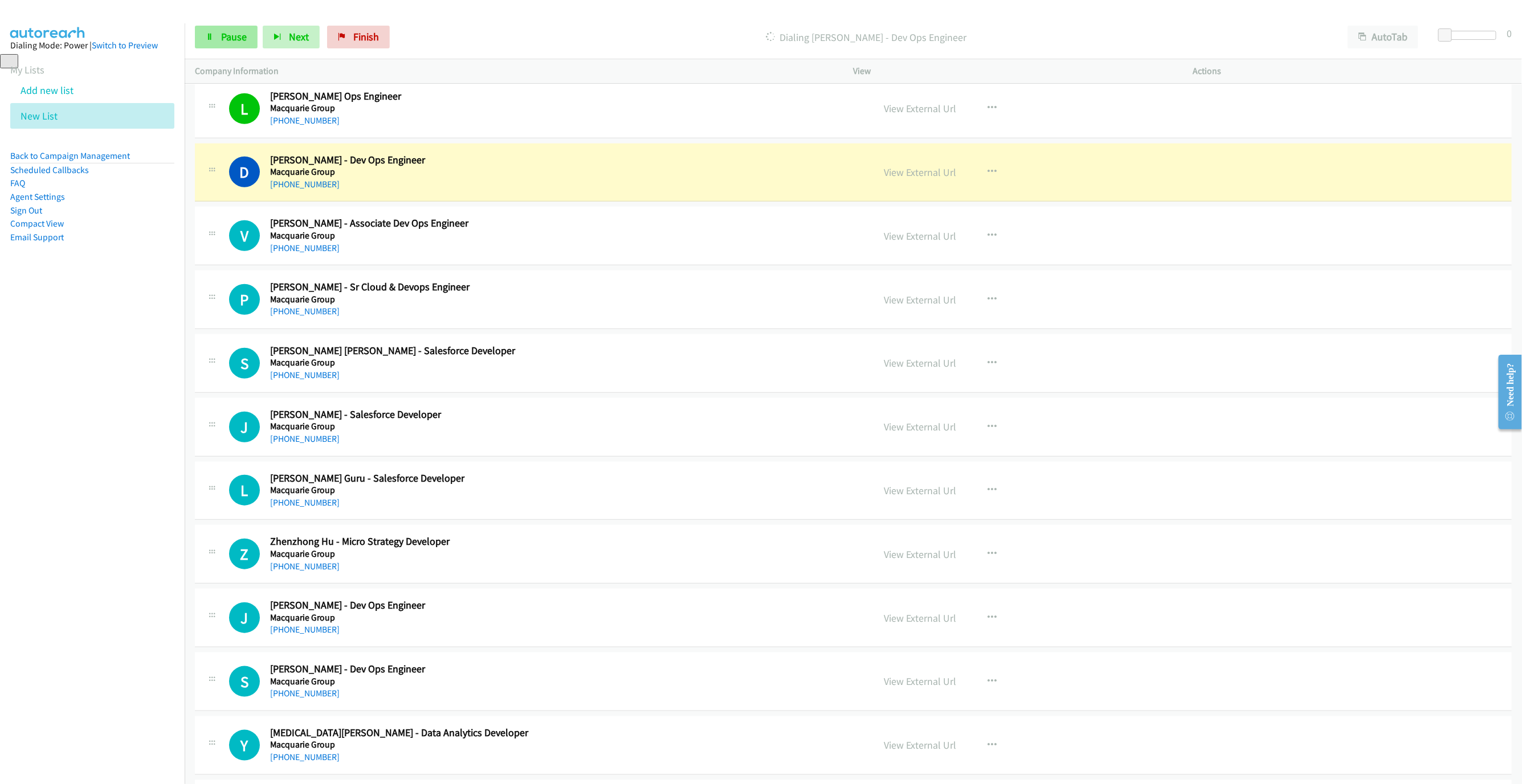
drag, startPoint x: 232, startPoint y: 53, endPoint x: 228, endPoint y: 46, distance: 8.1
click at [232, 53] on div "Start Calls Pause Next Finish Dialing Dhivakar Palanichamy - Dev Ops Engineer A…" at bounding box center [853, 37] width 1337 height 44
click at [228, 46] on link "Pause" at bounding box center [226, 36] width 62 height 23
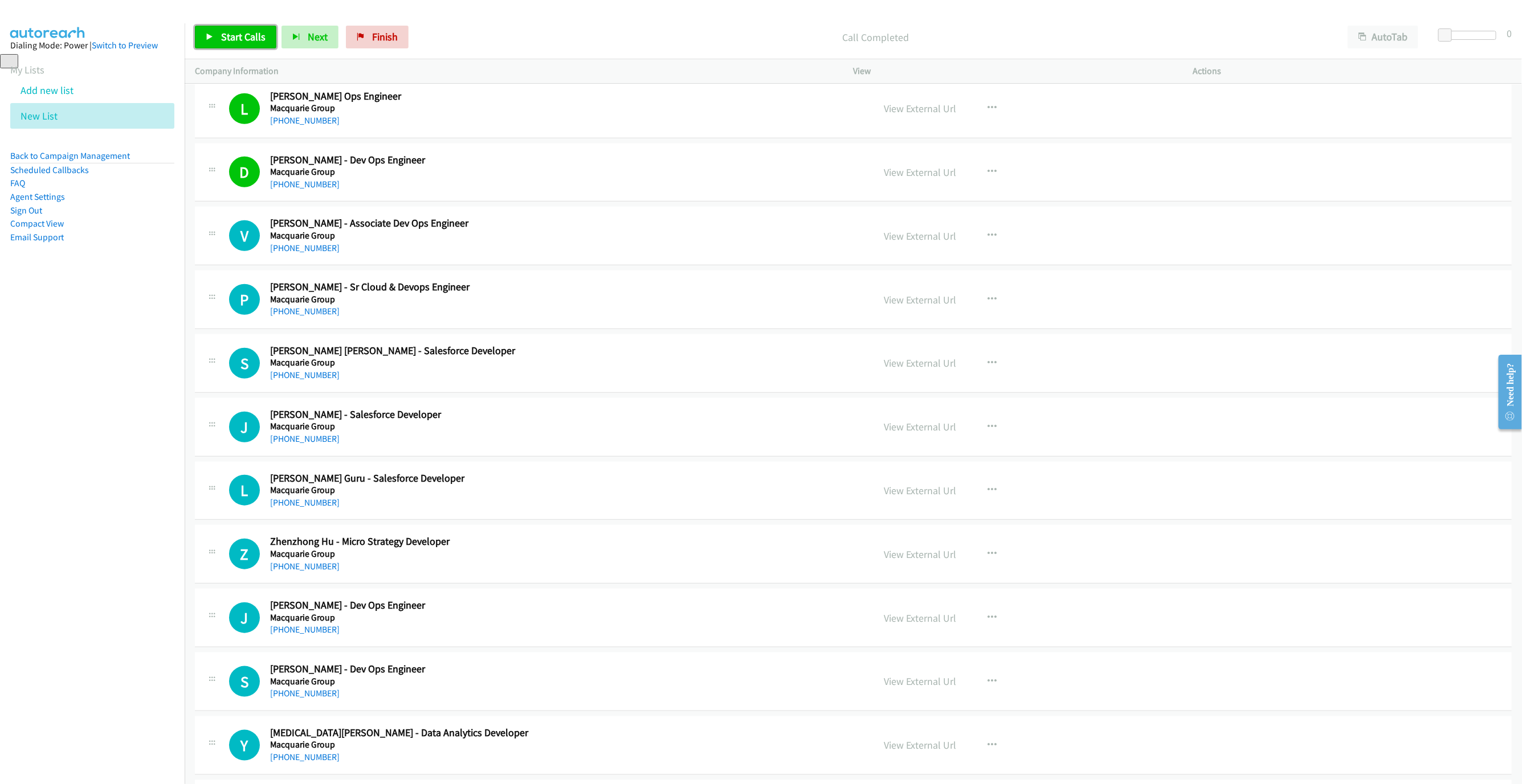
drag, startPoint x: 232, startPoint y: 41, endPoint x: 243, endPoint y: 45, distance: 11.7
click at [232, 41] on span "Start Calls" at bounding box center [243, 36] width 44 height 13
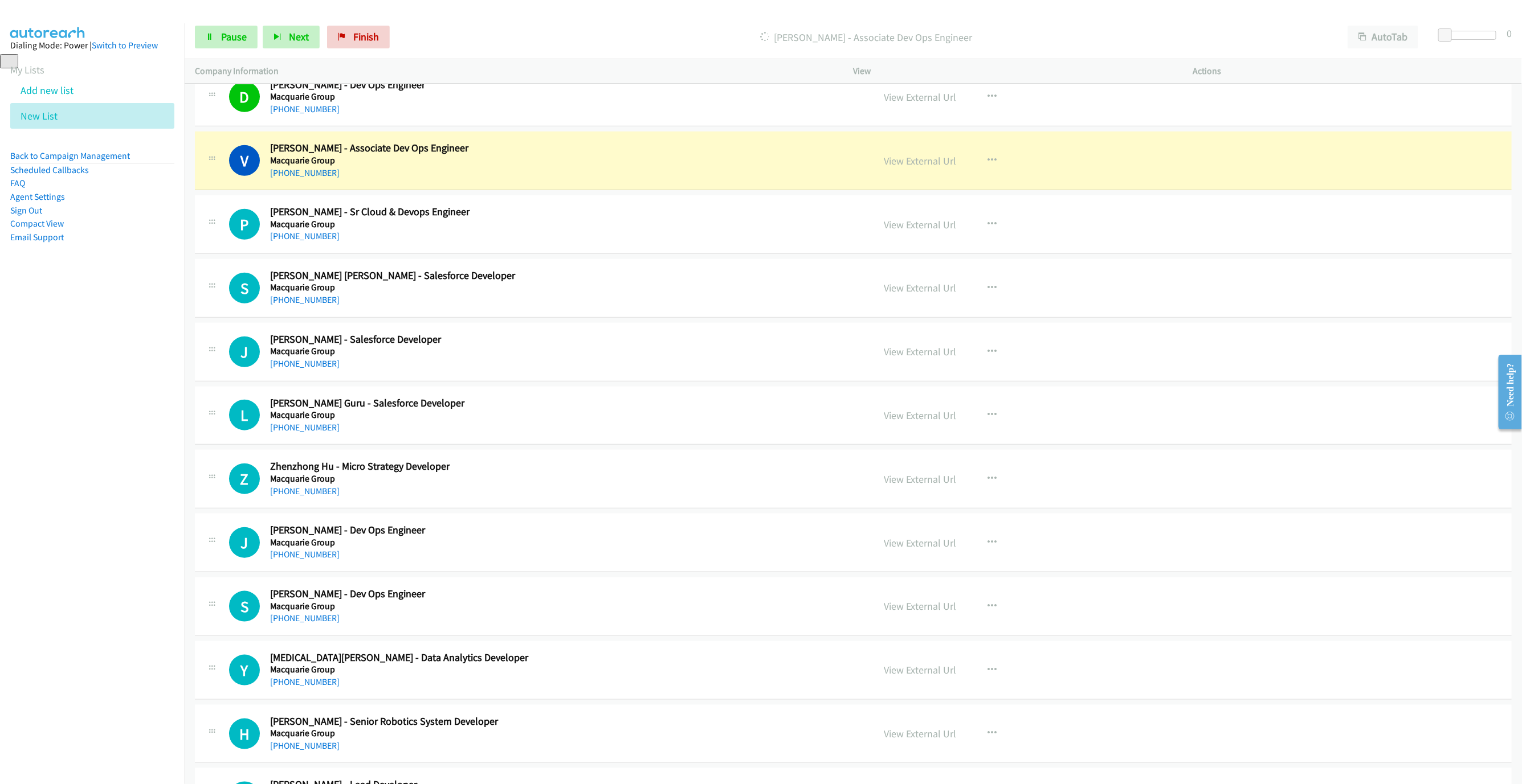
scroll to position [666, 0]
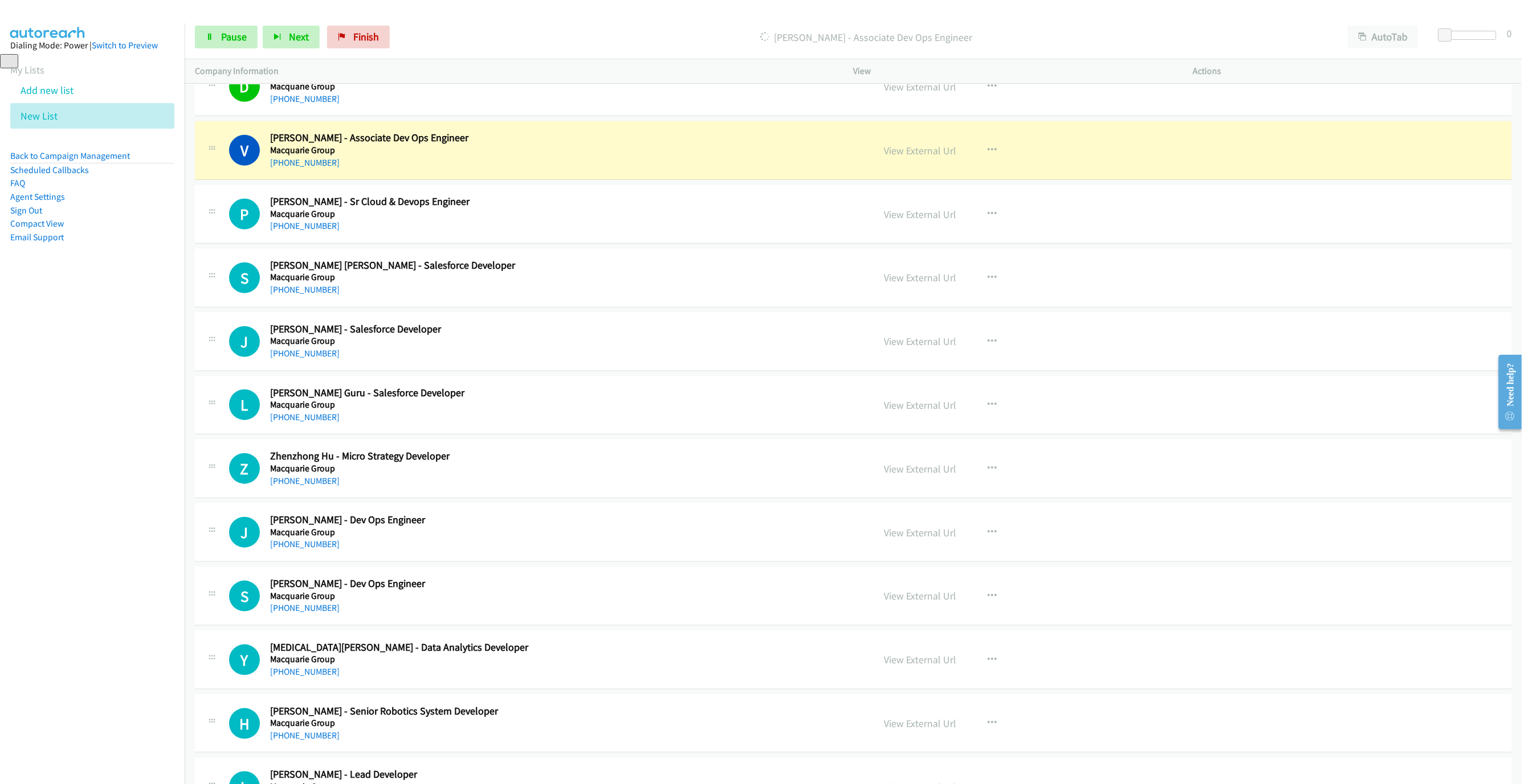
drag, startPoint x: 656, startPoint y: 146, endPoint x: 744, endPoint y: 151, distance: 88.1
click at [656, 145] on h2 "Victor Tang - Associate Dev Ops Engineer" at bounding box center [524, 138] width 508 height 13
click at [924, 157] on link "View External Url" at bounding box center [920, 151] width 72 height 13
click at [933, 157] on link "View External Url" at bounding box center [920, 151] width 72 height 13
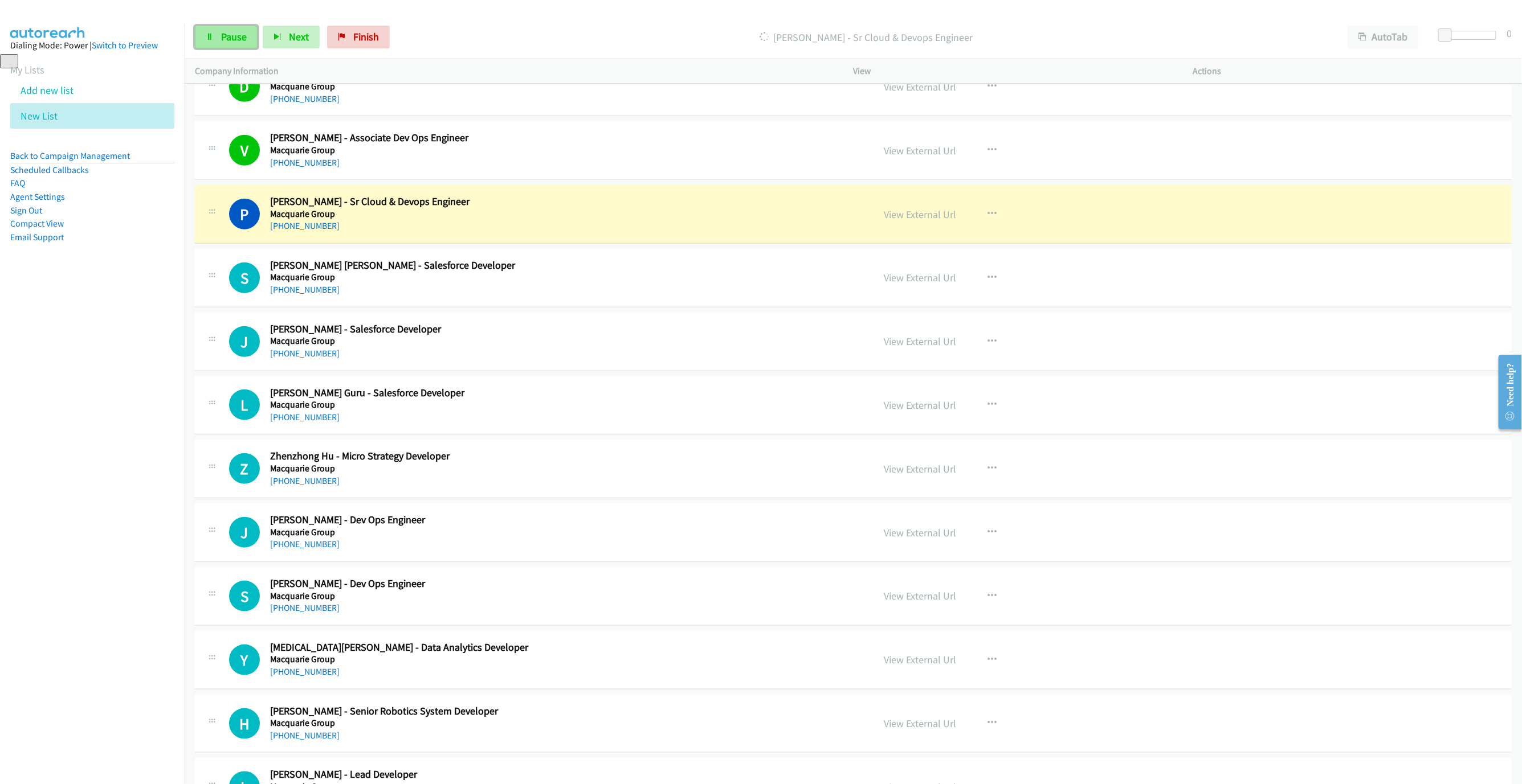
click at [217, 40] on link "Pause" at bounding box center [226, 36] width 62 height 23
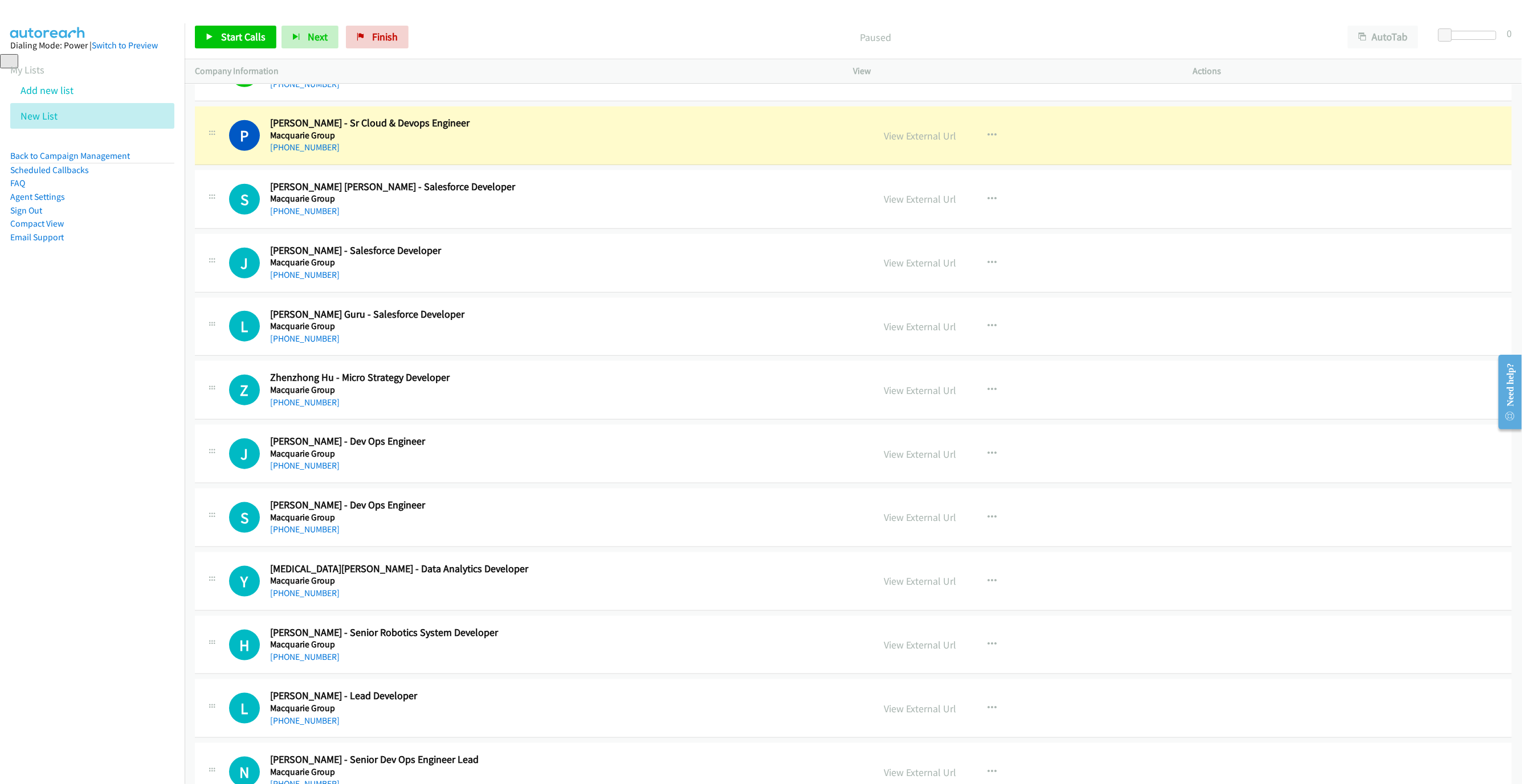
scroll to position [751, 0]
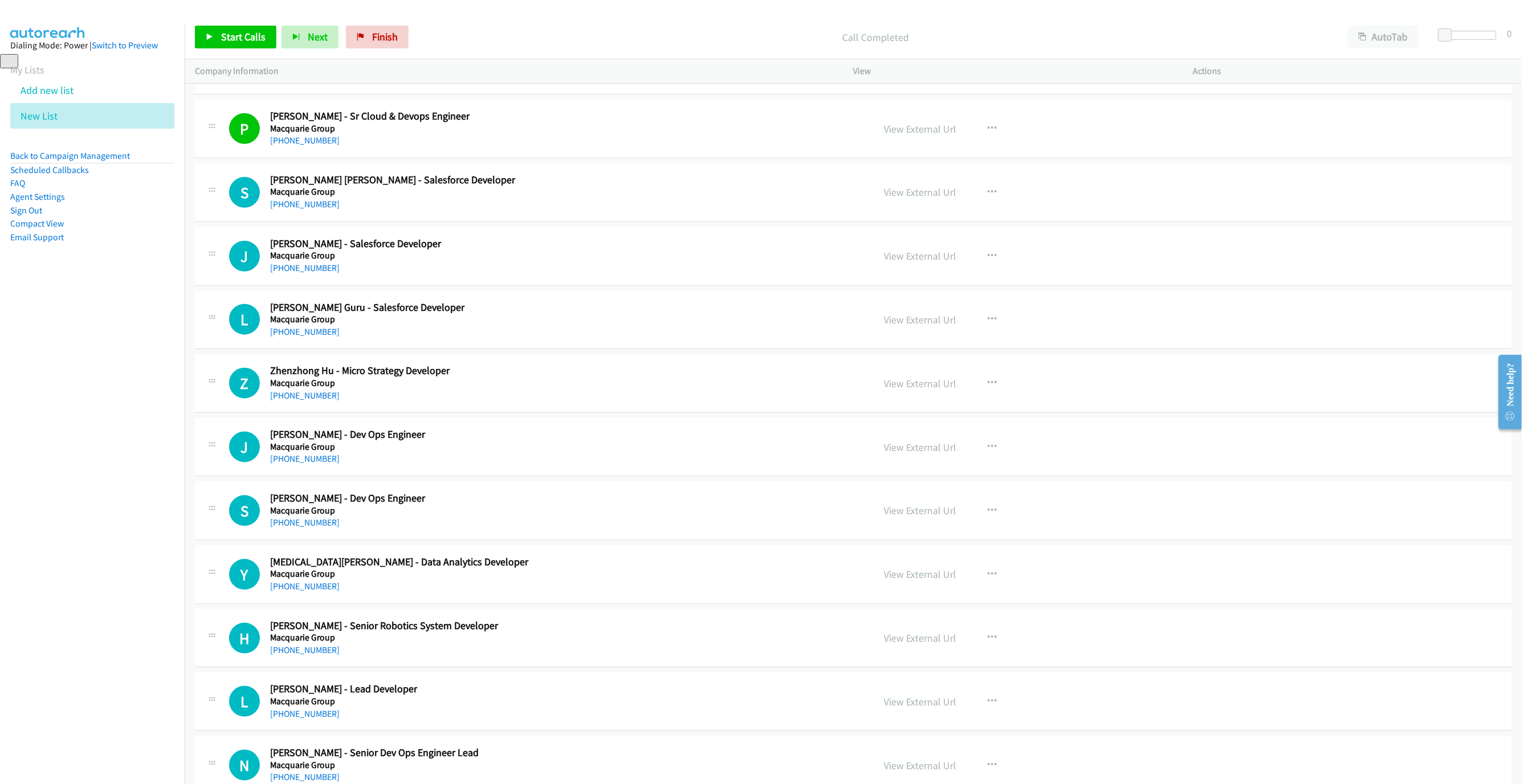
click at [235, 49] on div "Start Calls Pause Next Finish Call Completed AutoTab AutoTab 0" at bounding box center [853, 37] width 1337 height 44
click at [237, 38] on span "Start Calls" at bounding box center [243, 36] width 44 height 13
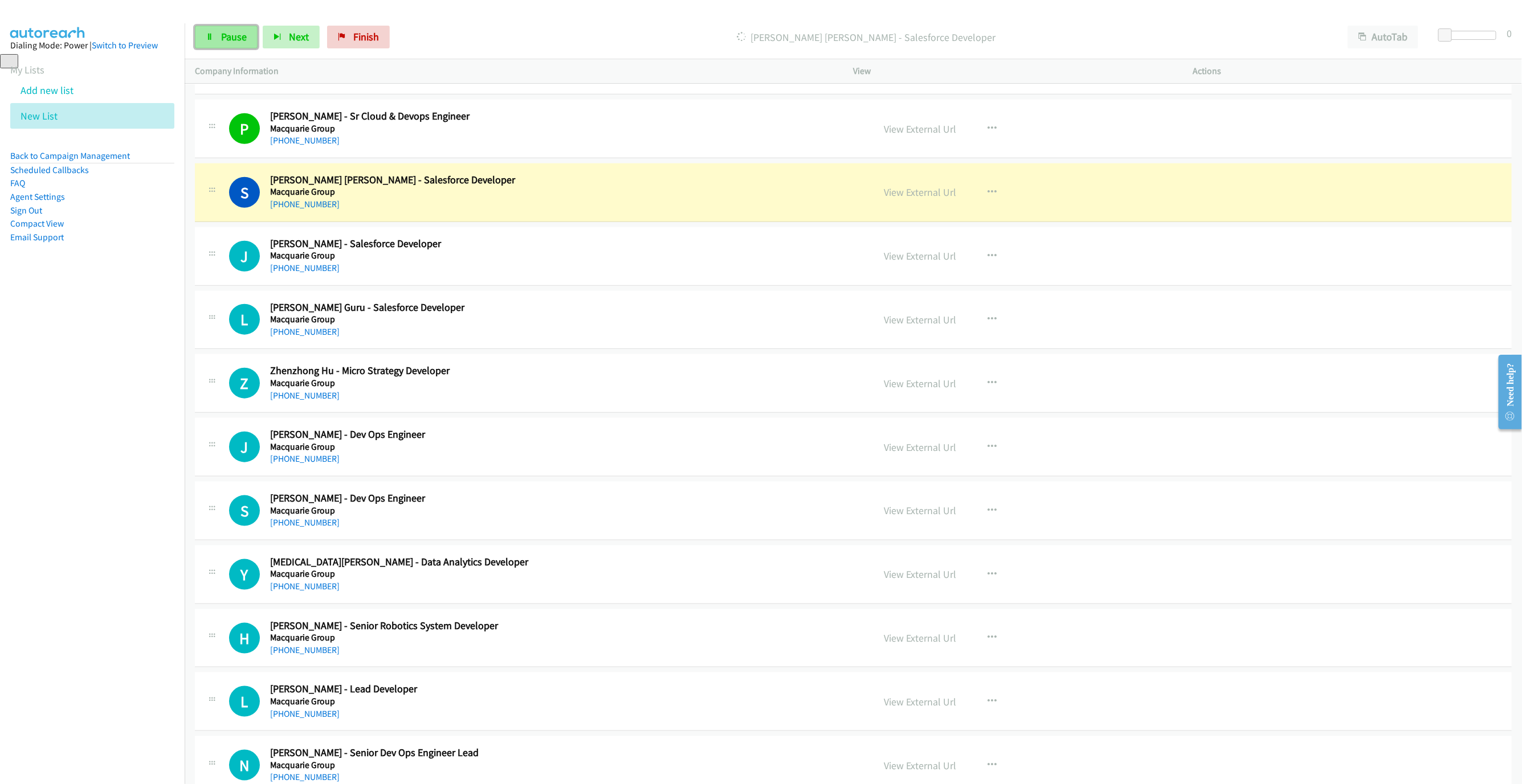
click at [229, 46] on link "Pause" at bounding box center [226, 36] width 62 height 23
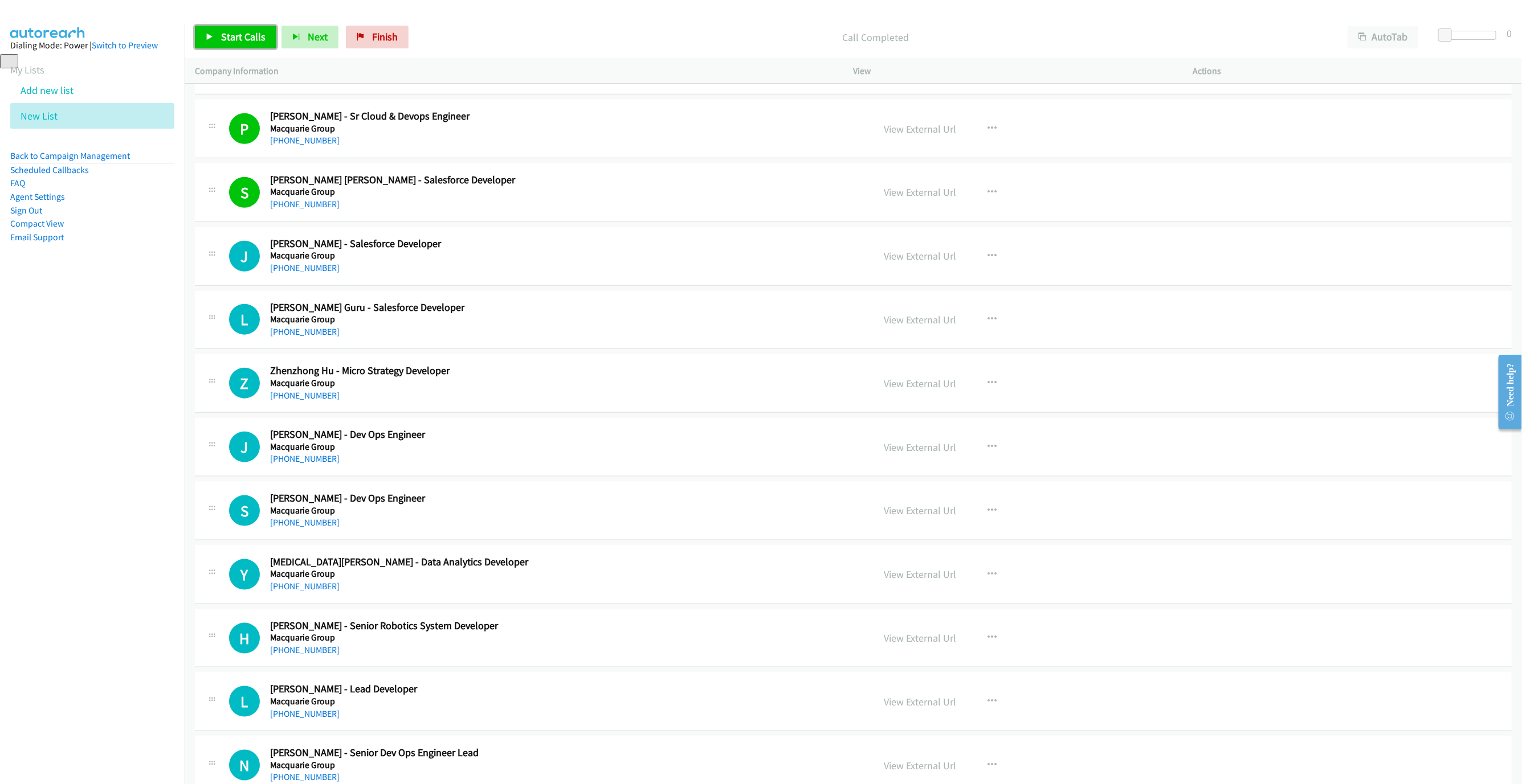
click at [207, 38] on icon at bounding box center [209, 38] width 8 height 8
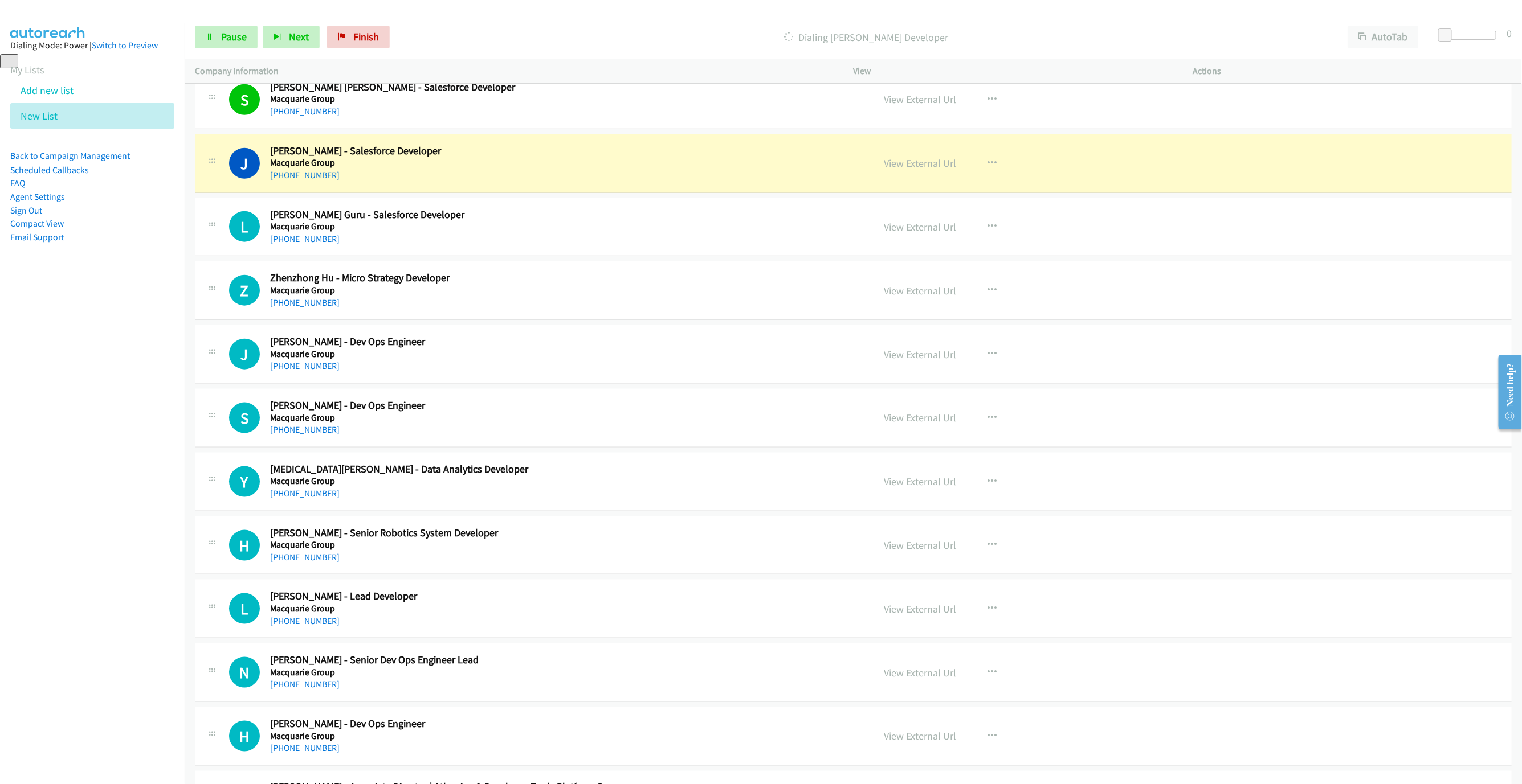
scroll to position [837, 0]
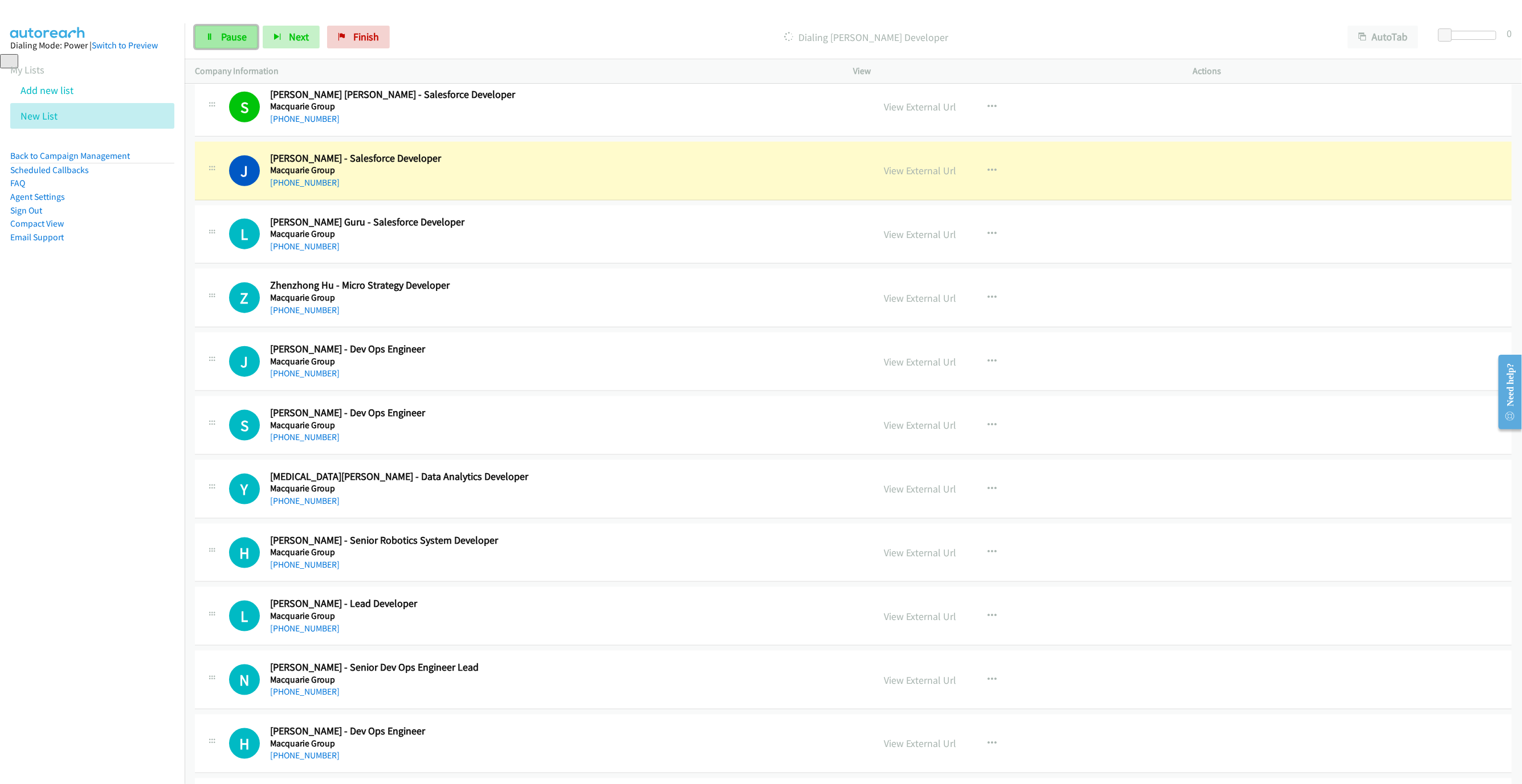
click at [224, 34] on span "Pause" at bounding box center [234, 36] width 25 height 13
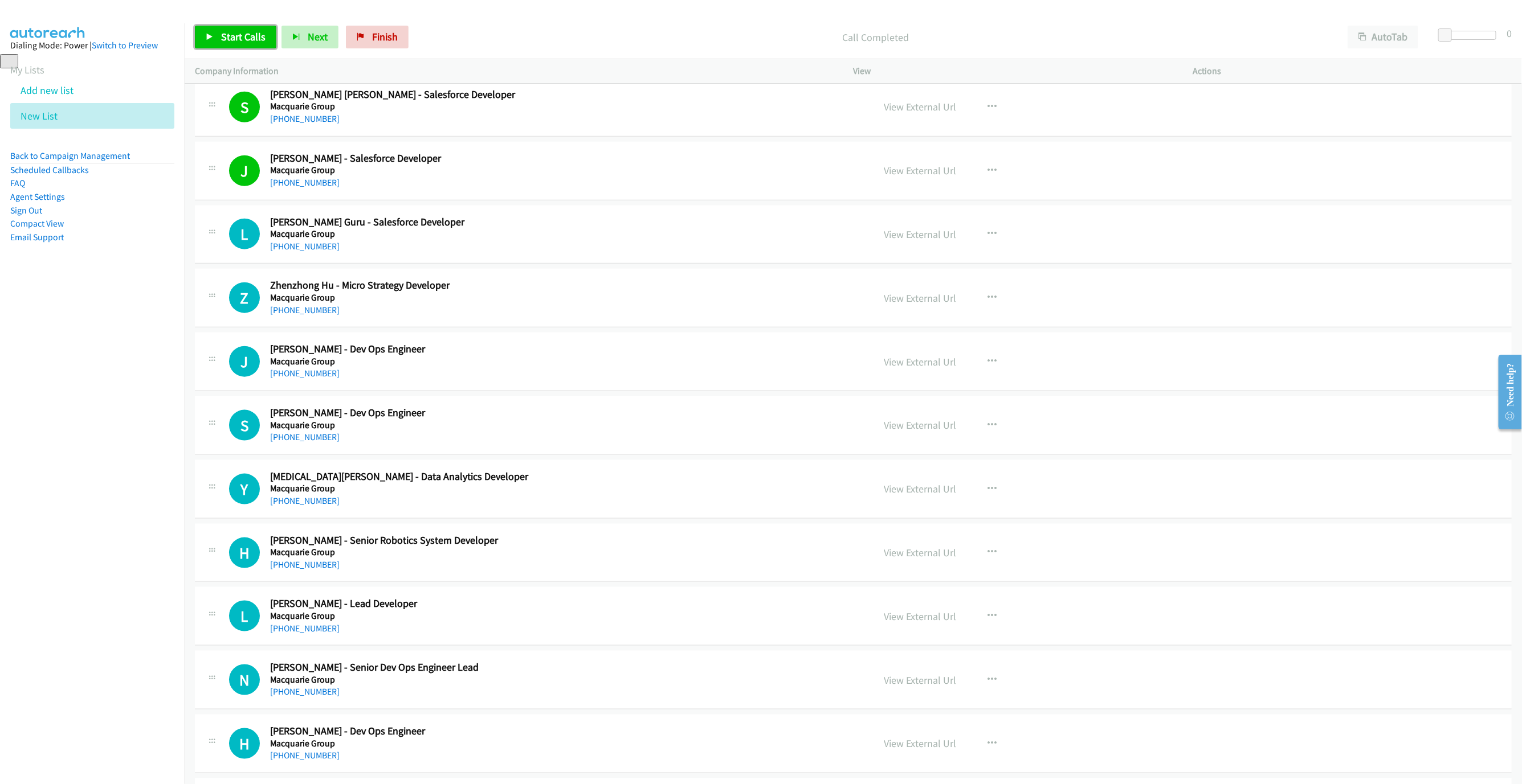
click at [254, 29] on link "Start Calls" at bounding box center [235, 36] width 81 height 23
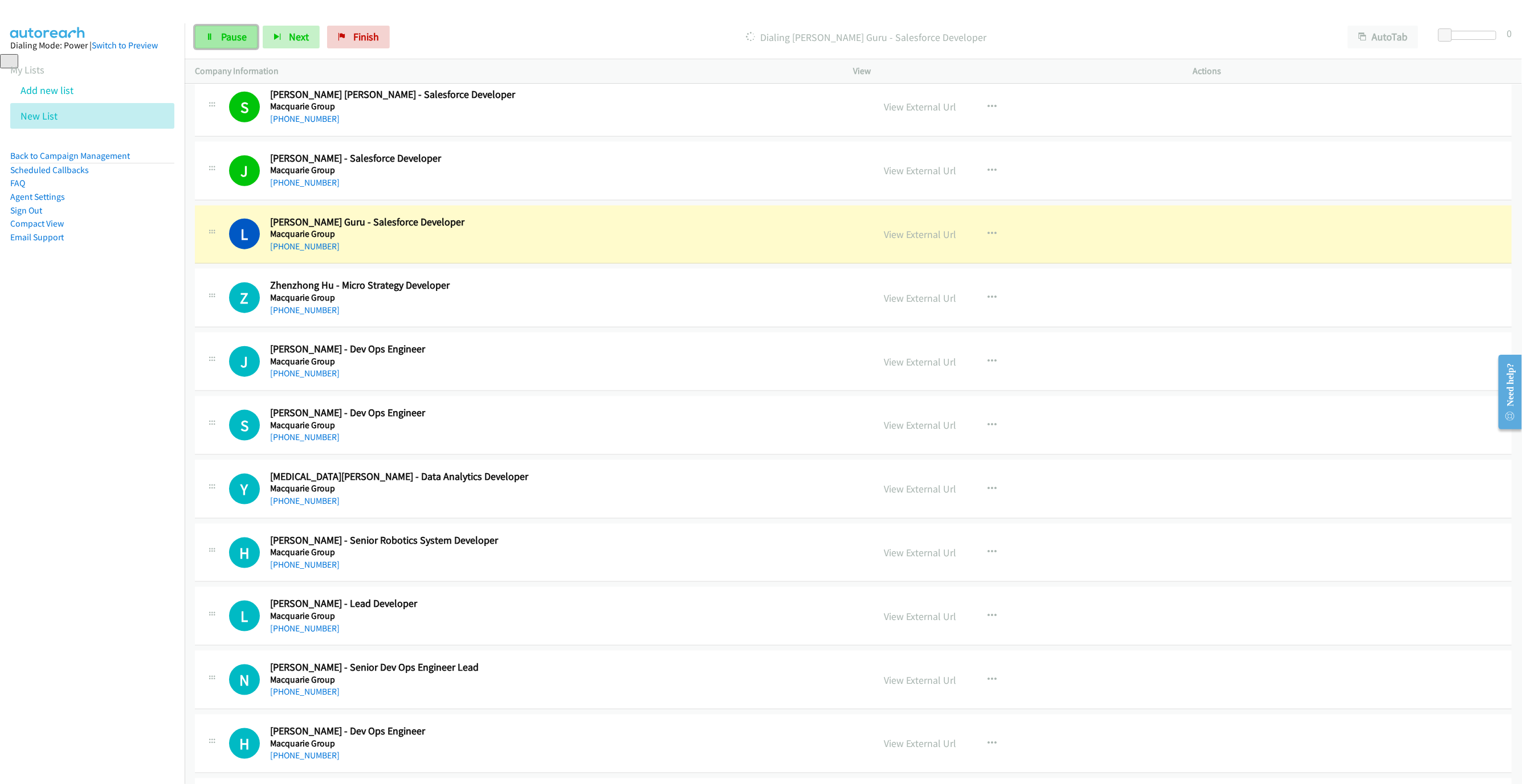
click at [228, 38] on span "Pause" at bounding box center [234, 36] width 25 height 13
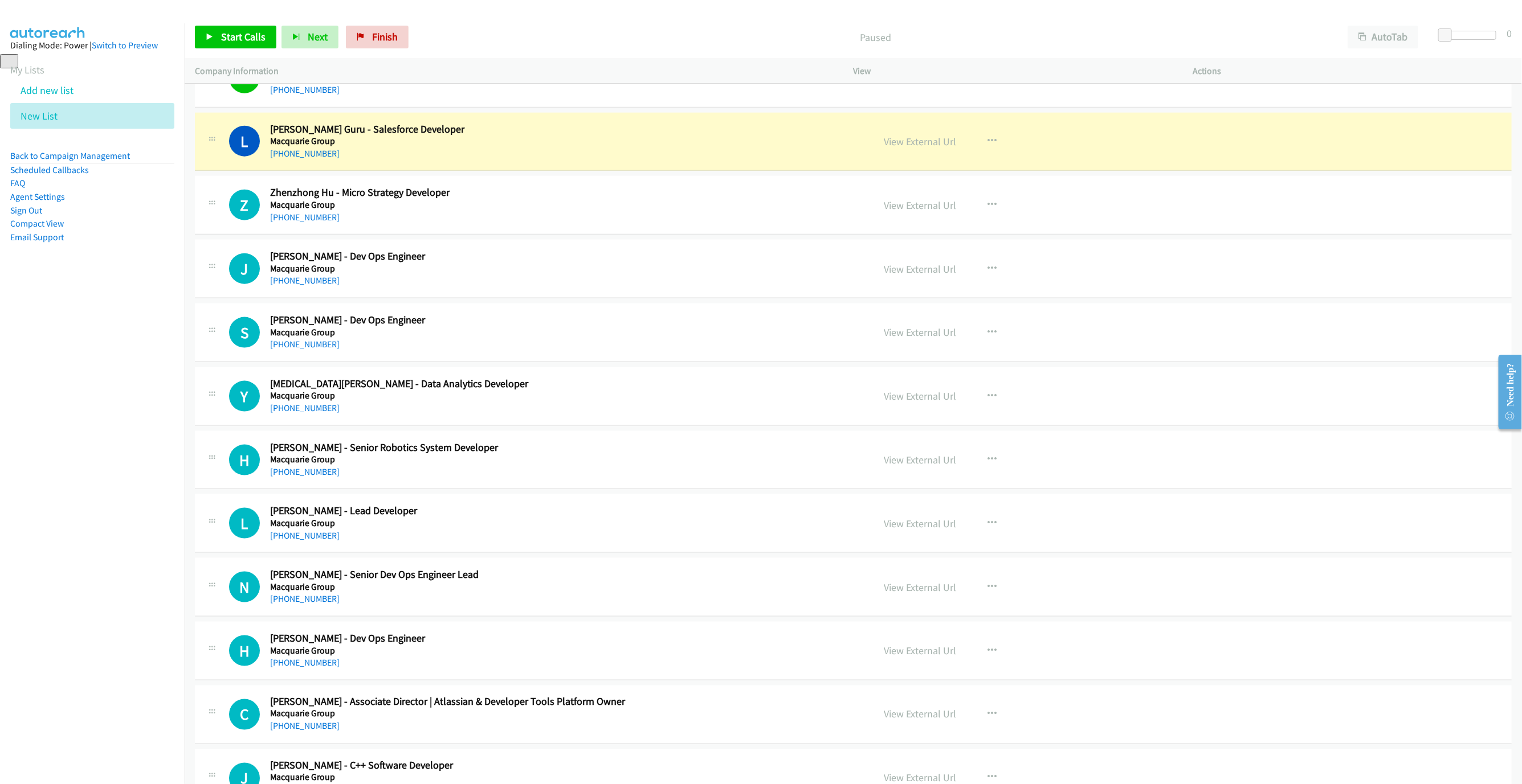
scroll to position [922, 0]
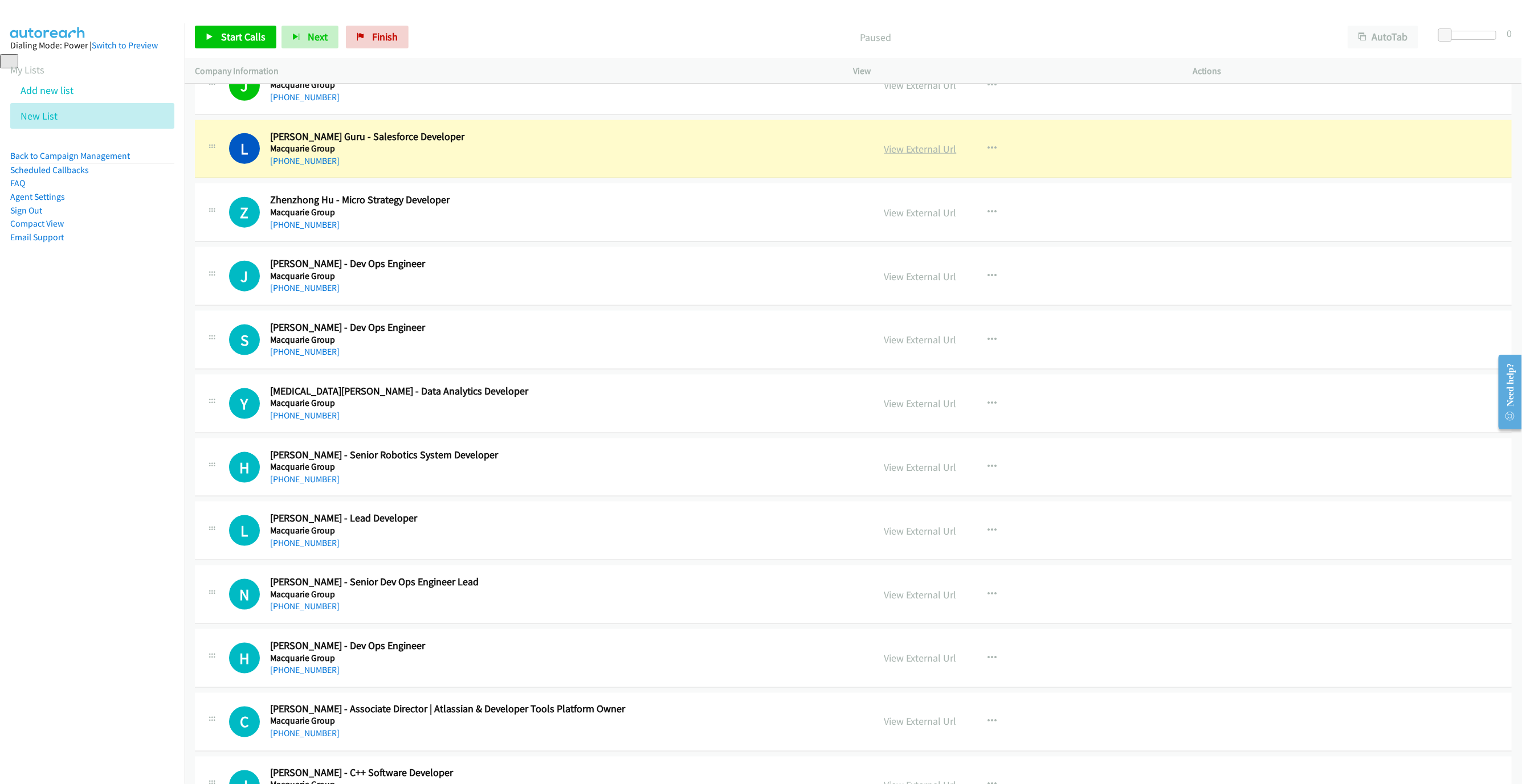
click at [916, 148] on link "View External Url" at bounding box center [920, 149] width 72 height 13
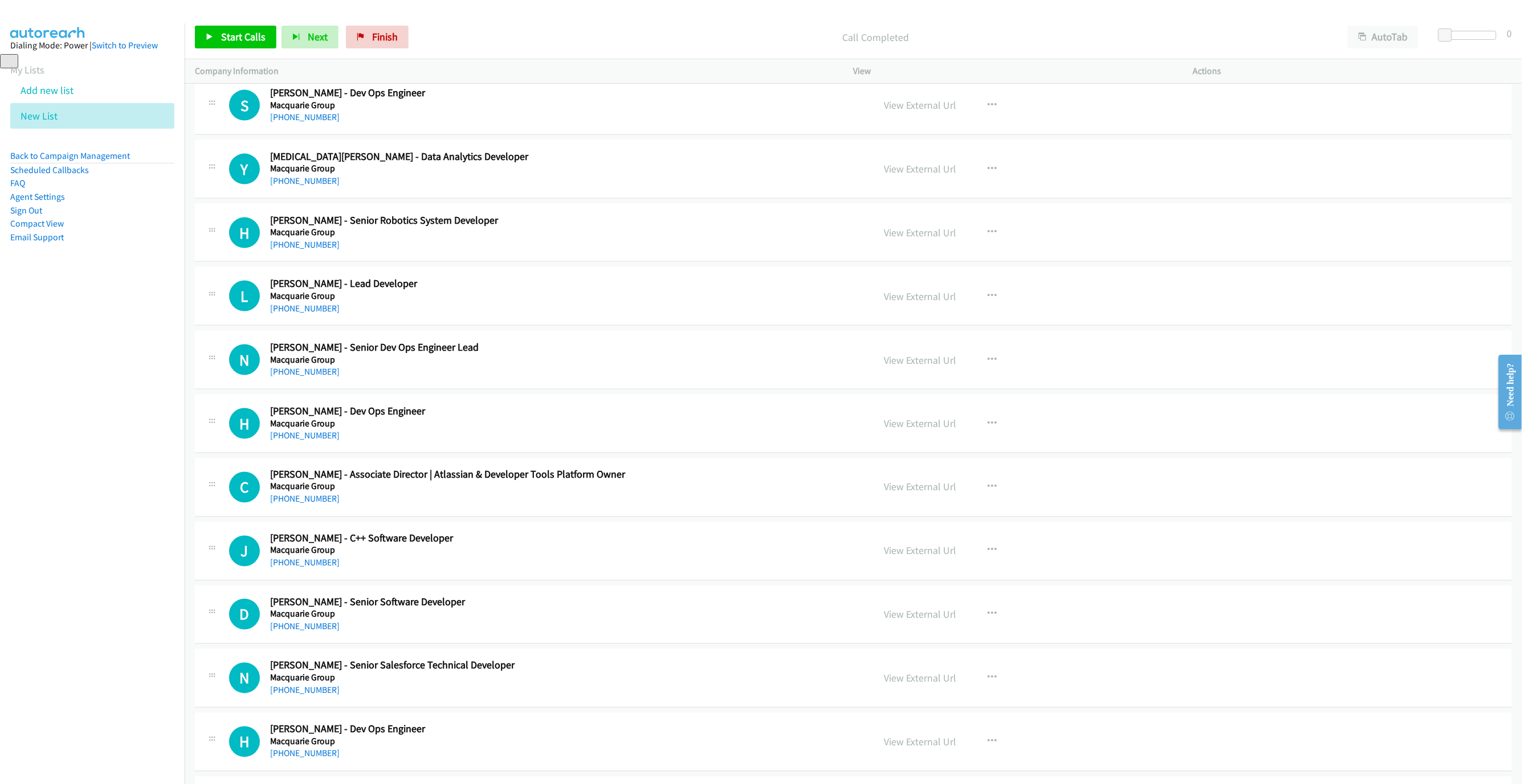
scroll to position [1435, 0]
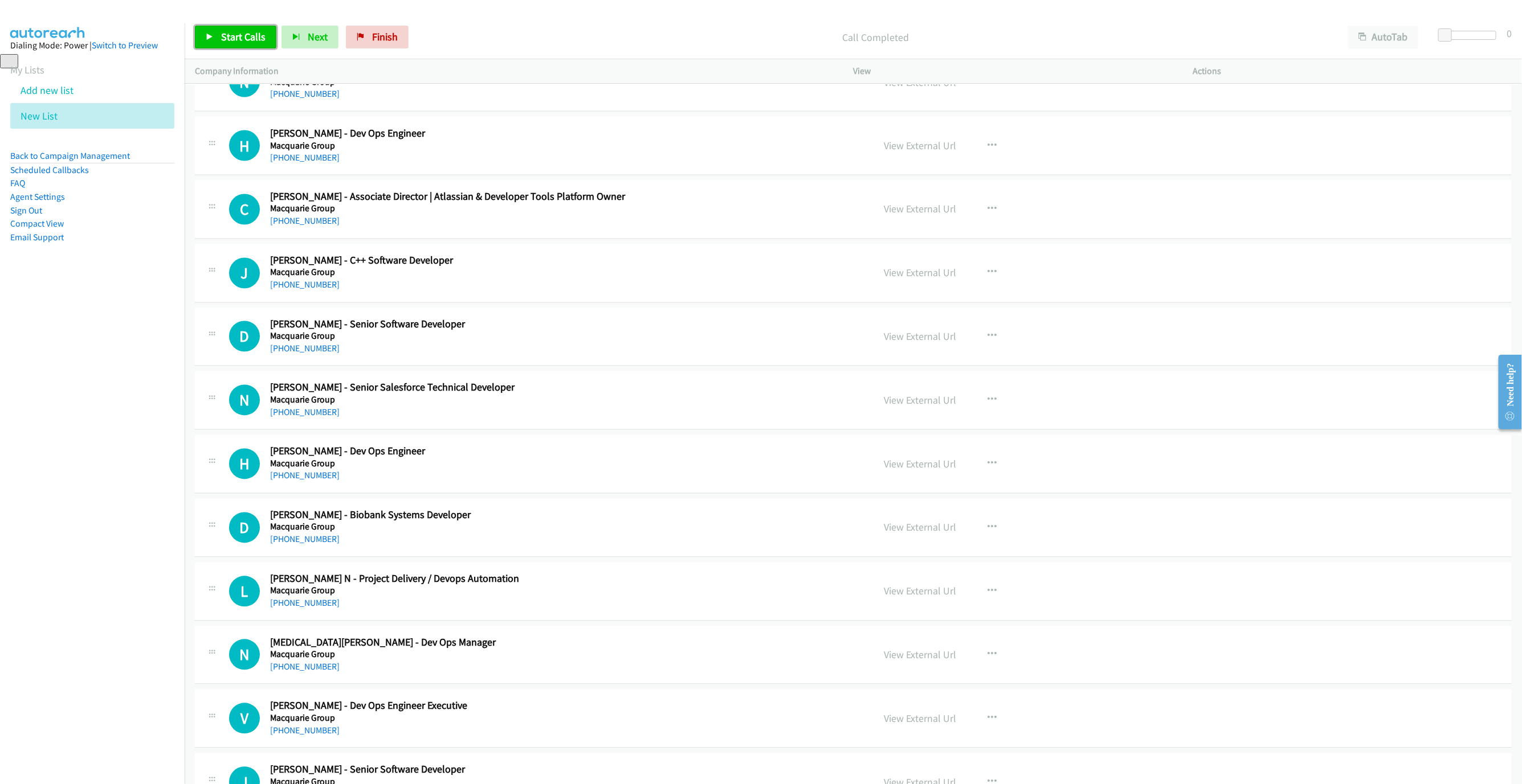
click at [253, 33] on span "Start Calls" at bounding box center [243, 36] width 44 height 13
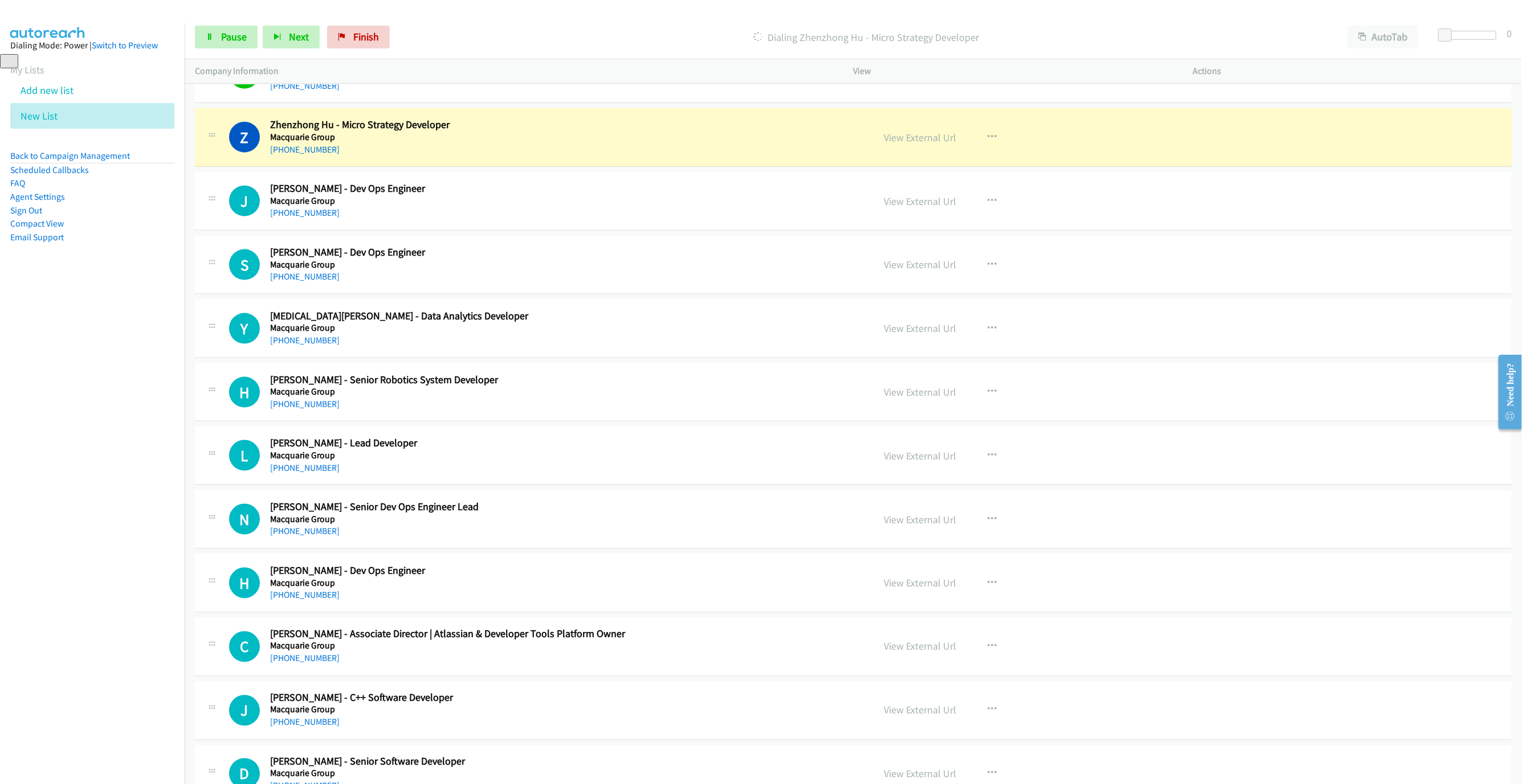
scroll to position [1008, 0]
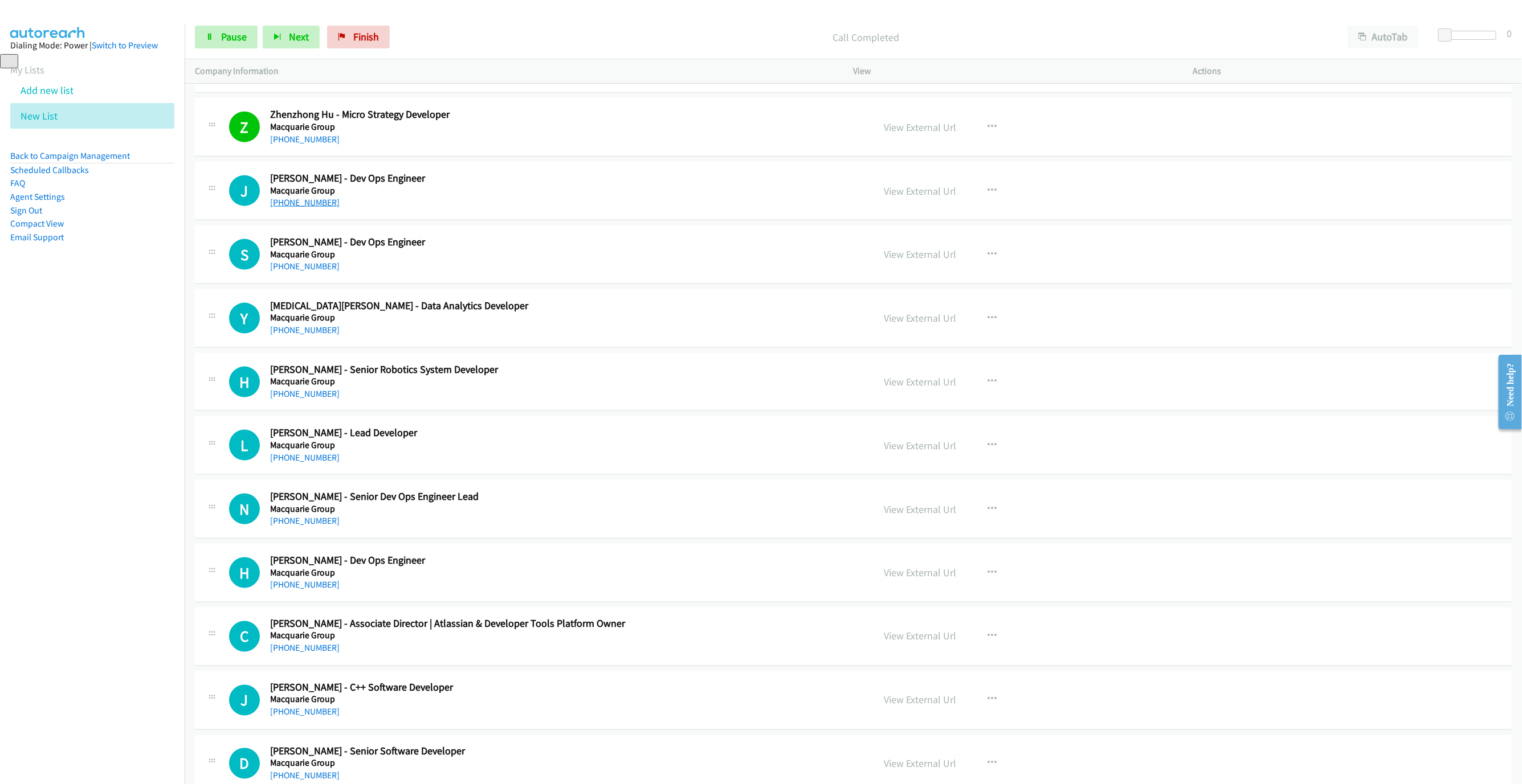
click at [300, 204] on link "+61 469 898 567" at bounding box center [304, 202] width 70 height 11
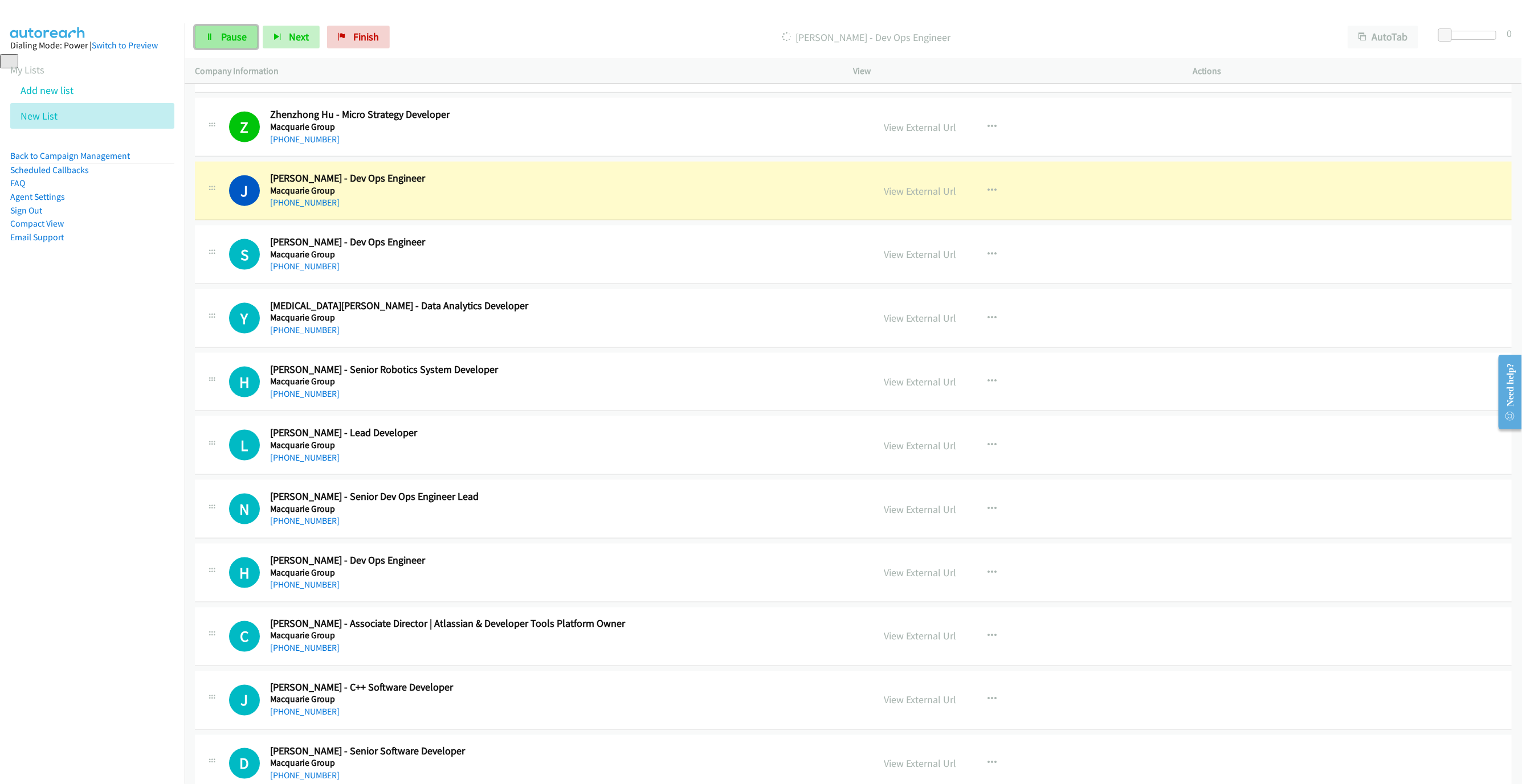
click at [214, 25] on link "Pause" at bounding box center [226, 36] width 62 height 23
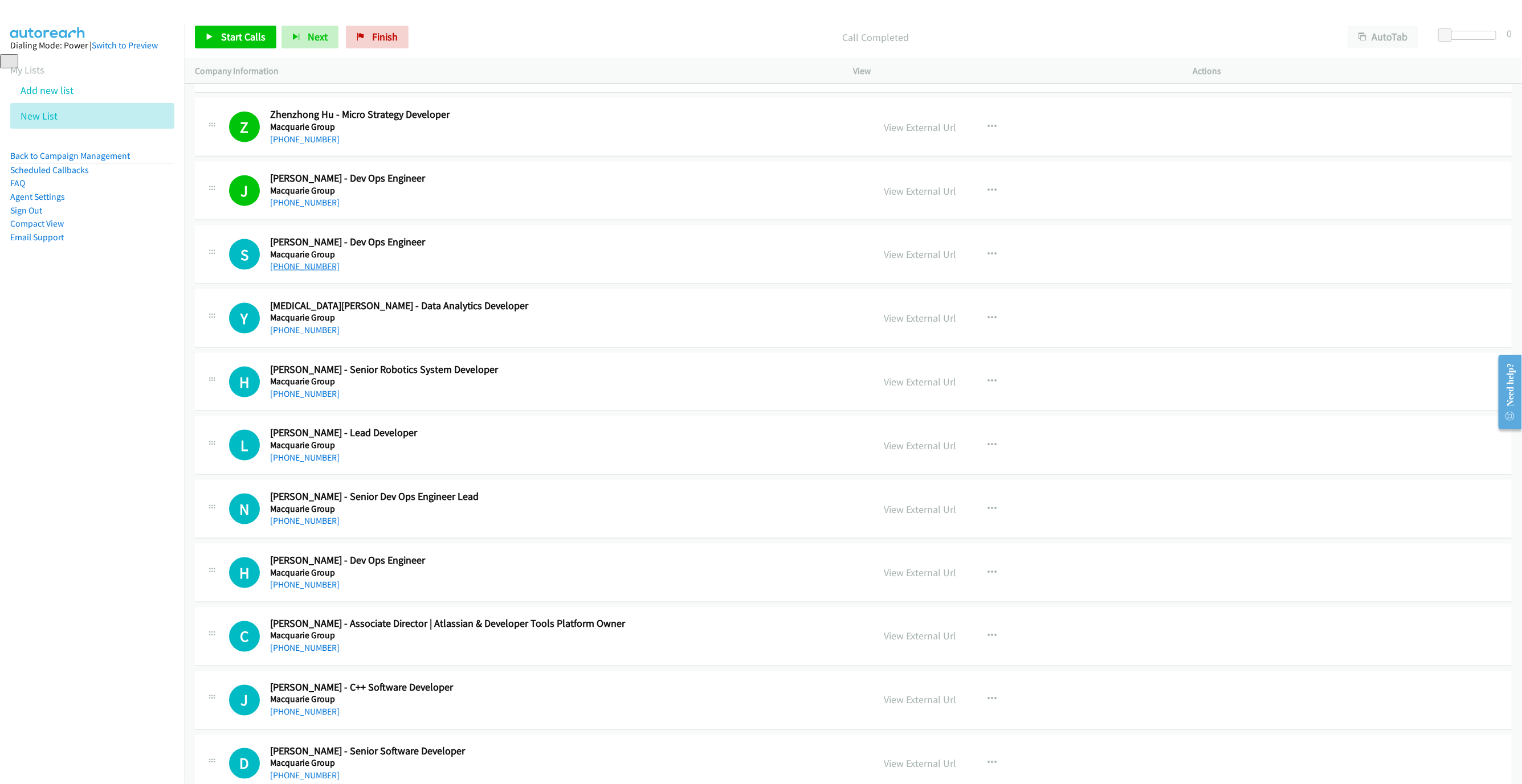
click at [321, 272] on link "+61 449 601 906" at bounding box center [304, 266] width 70 height 11
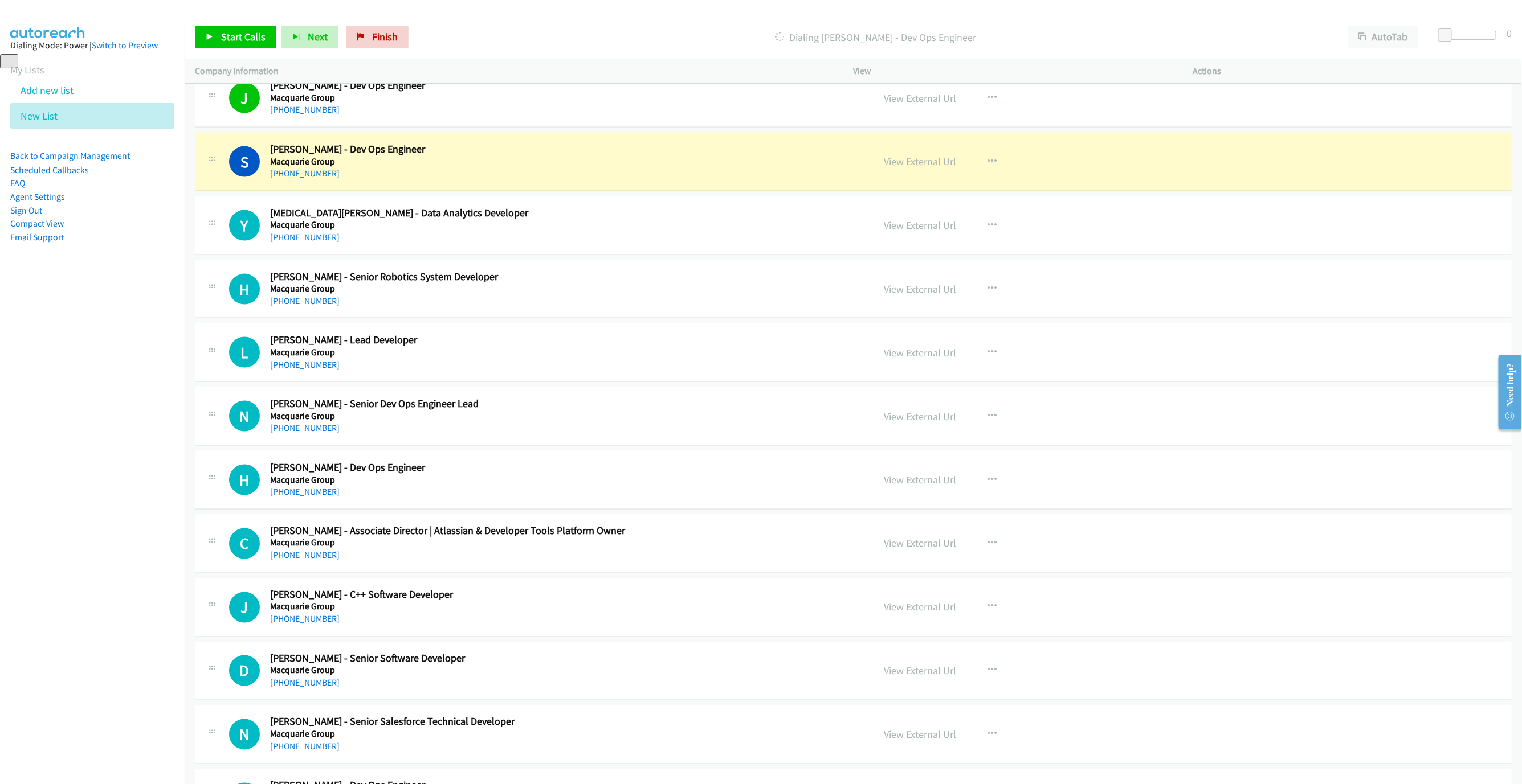
scroll to position [1093, 0]
